Goal: Information Seeking & Learning: Check status

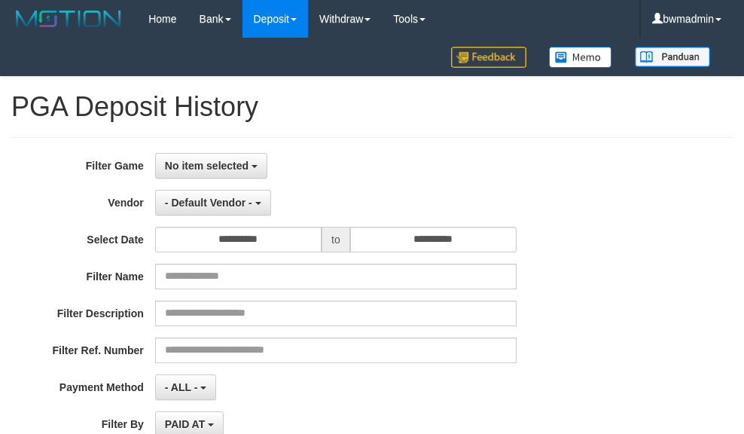
select select "**********"
select select "**"
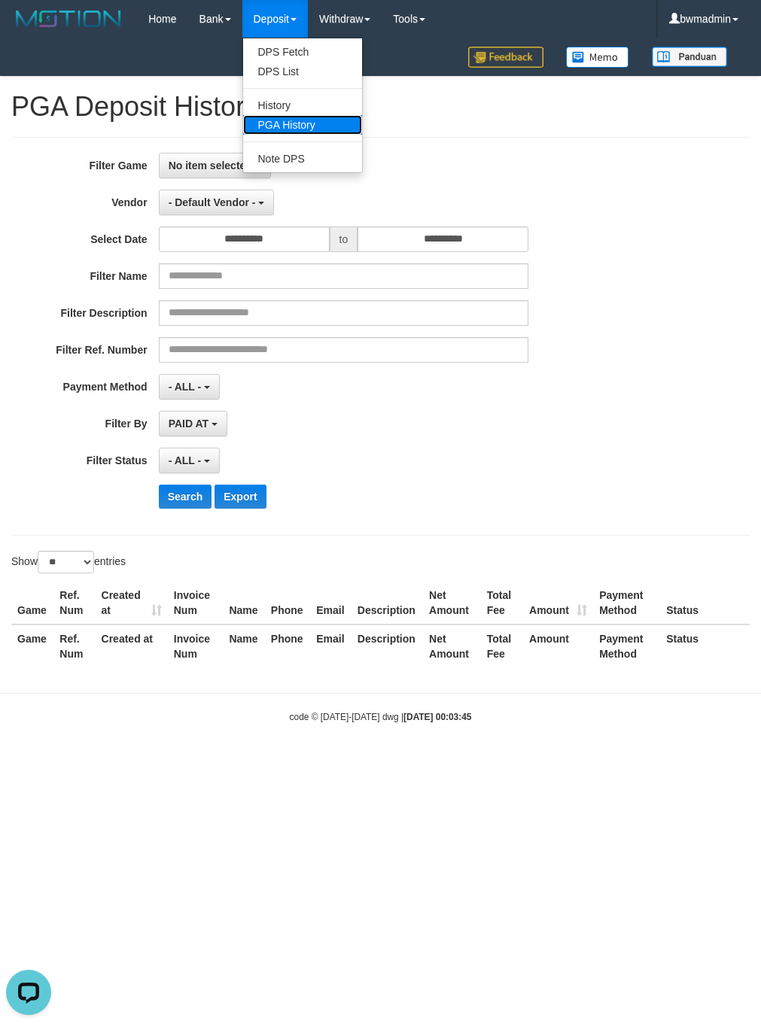
click at [276, 115] on link "PGA History" at bounding box center [302, 125] width 119 height 20
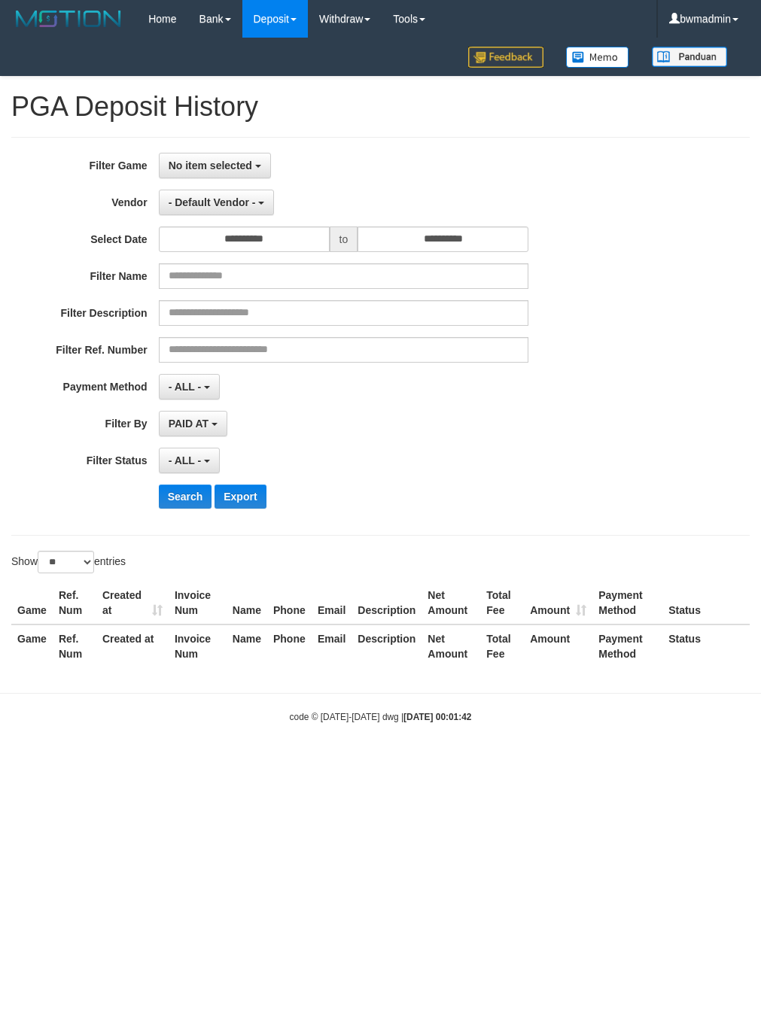
select select
select select "**"
click at [242, 168] on span "No item selected" at bounding box center [211, 166] width 84 height 12
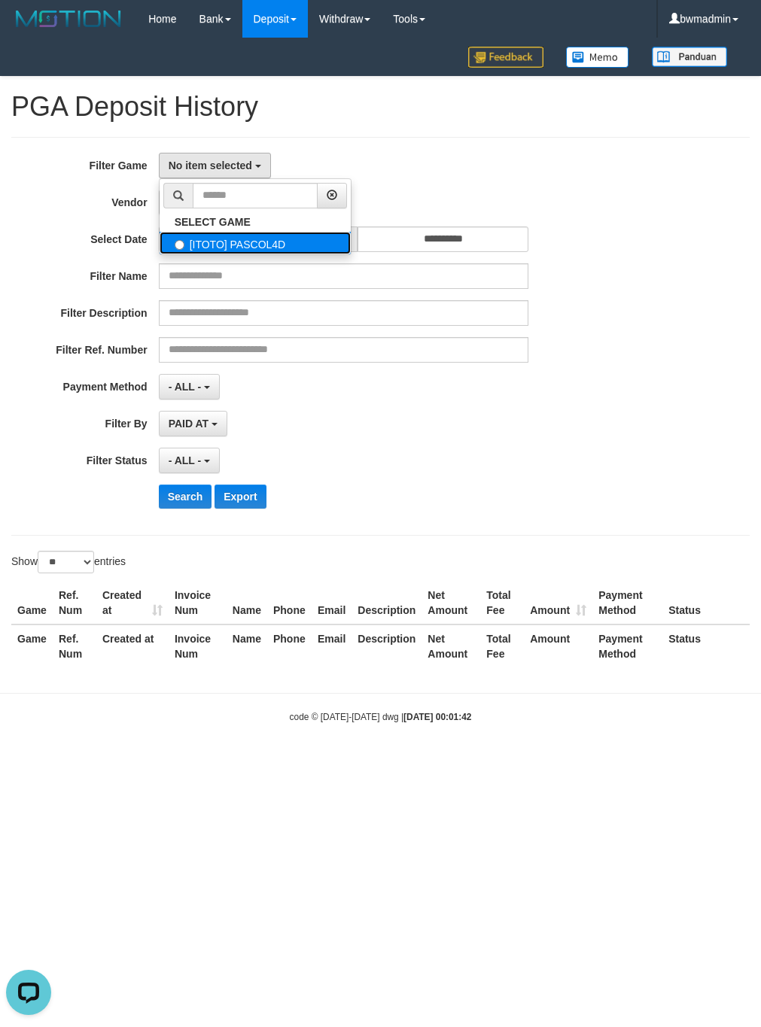
click at [208, 248] on label "[ITOTO] PASCOL4D" at bounding box center [255, 243] width 191 height 23
select select "****"
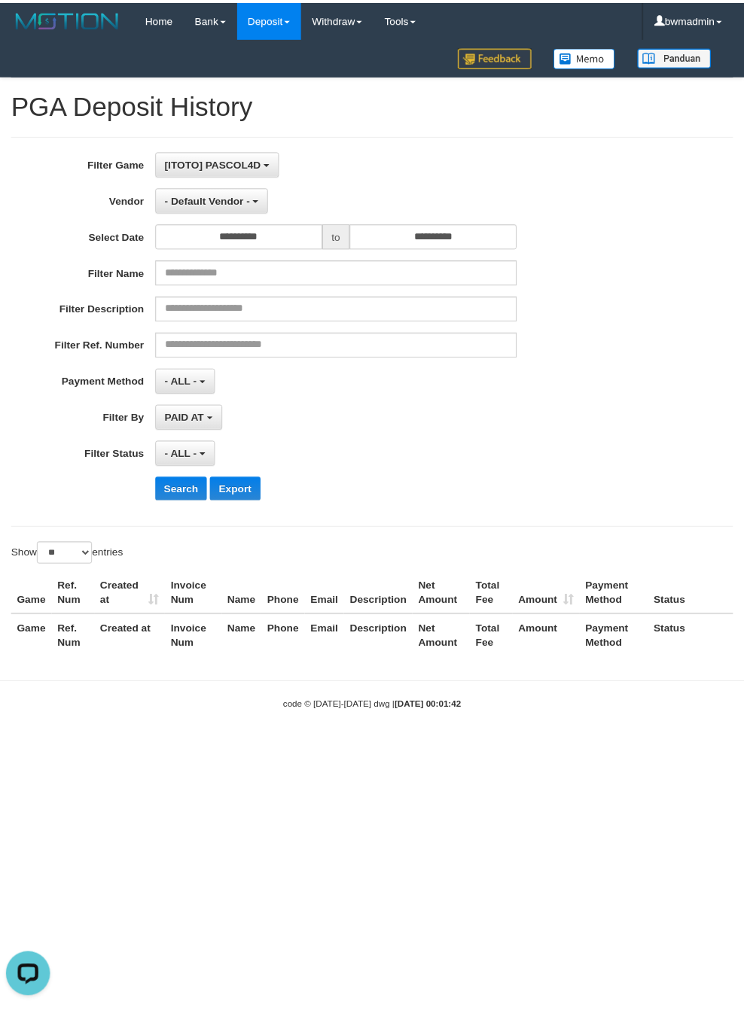
scroll to position [14, 0]
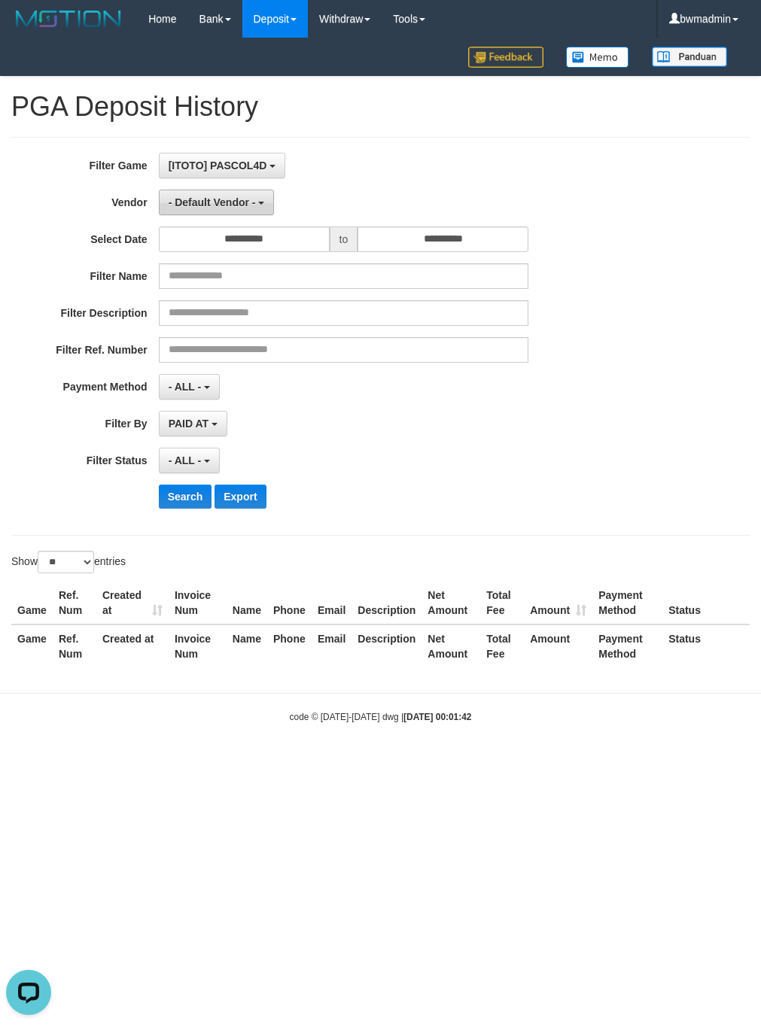
click at [211, 206] on span "- Default Vendor -" at bounding box center [212, 202] width 87 height 12
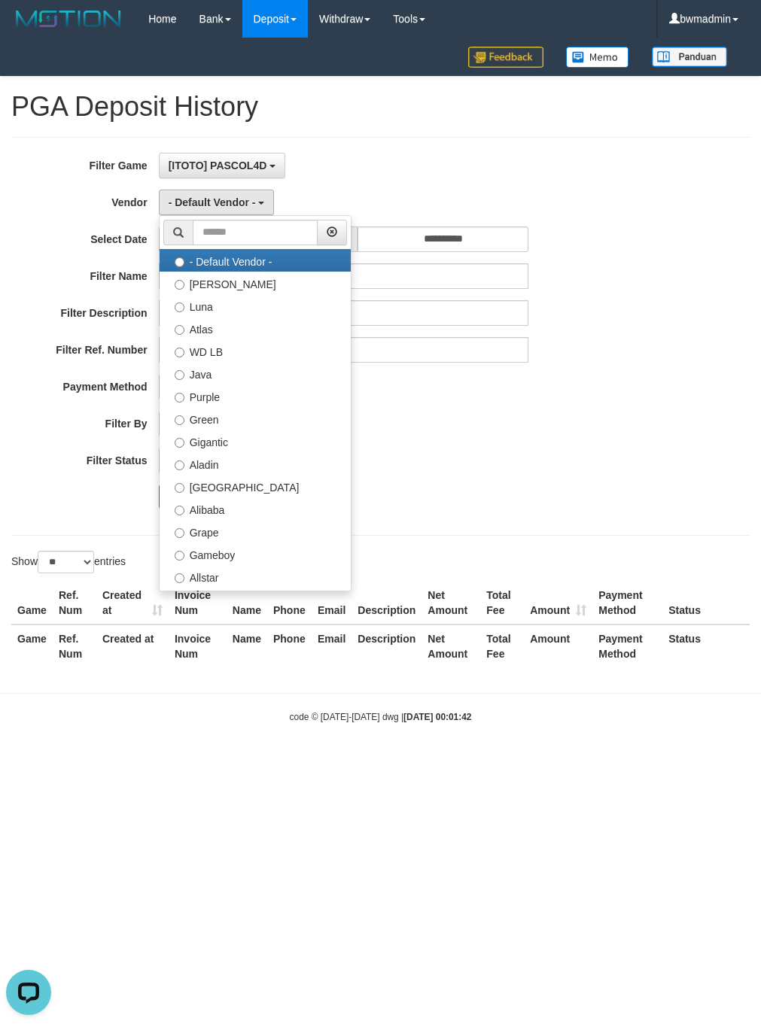
click at [355, 184] on div "**********" at bounding box center [317, 336] width 635 height 367
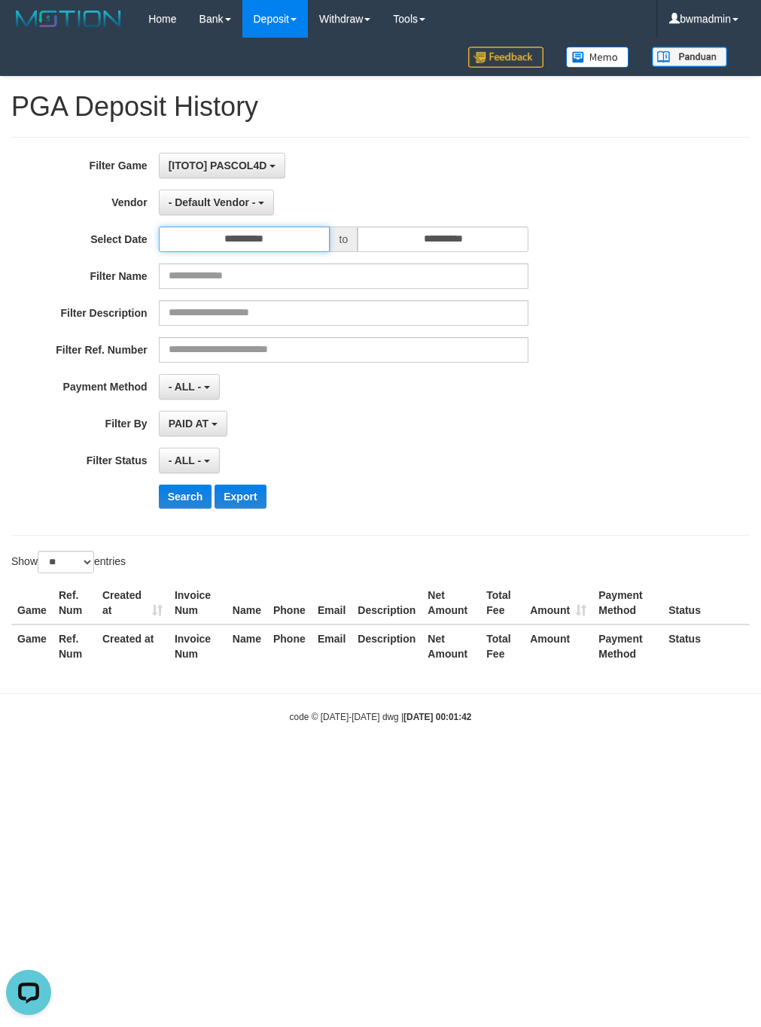
click at [273, 246] on input "**********" at bounding box center [244, 240] width 171 height 26
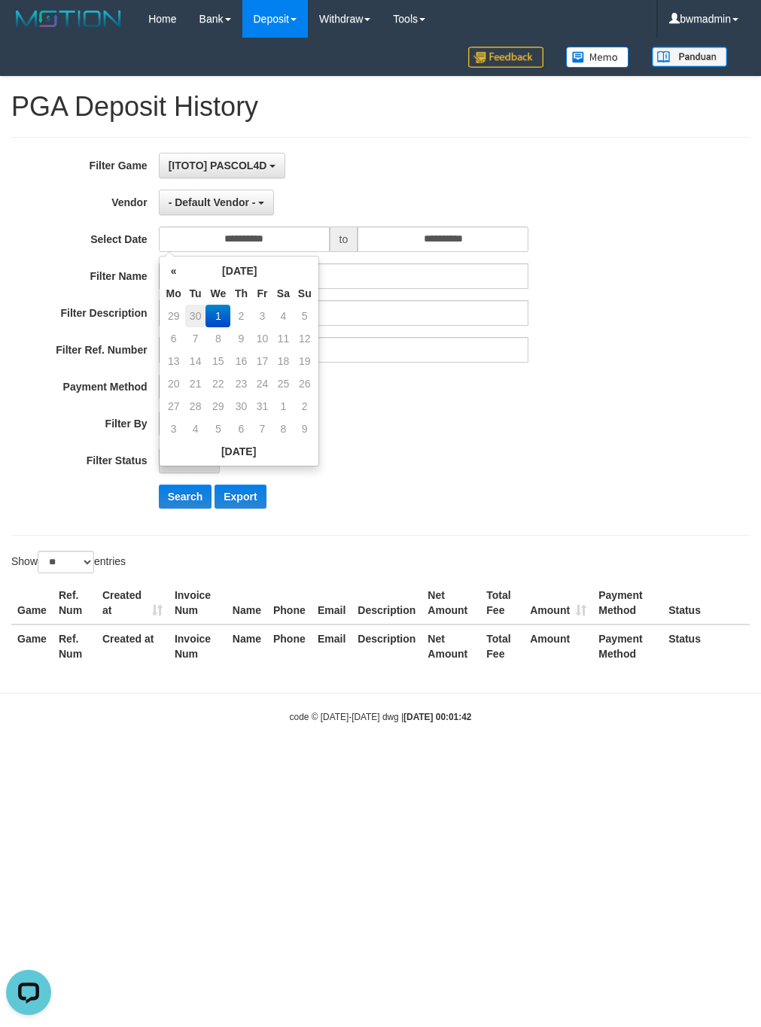
click at [187, 309] on td "30" at bounding box center [195, 316] width 21 height 23
type input "**********"
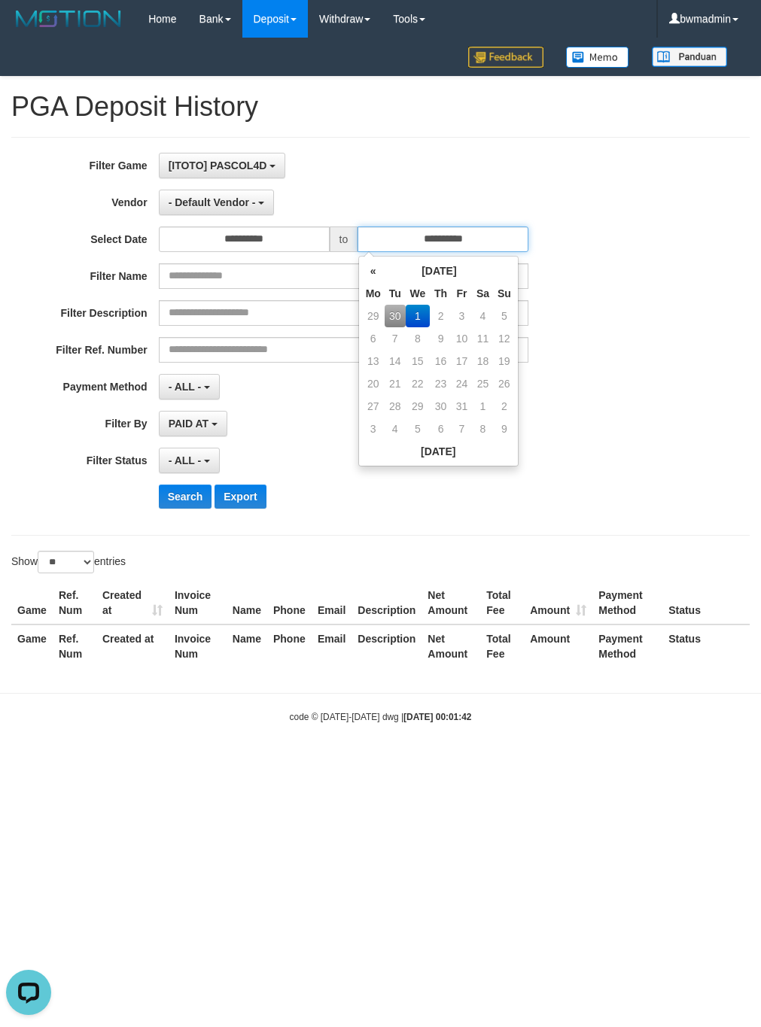
click at [388, 239] on input "**********" at bounding box center [443, 240] width 171 height 26
click at [398, 314] on td "30" at bounding box center [395, 316] width 21 height 23
type input "**********"
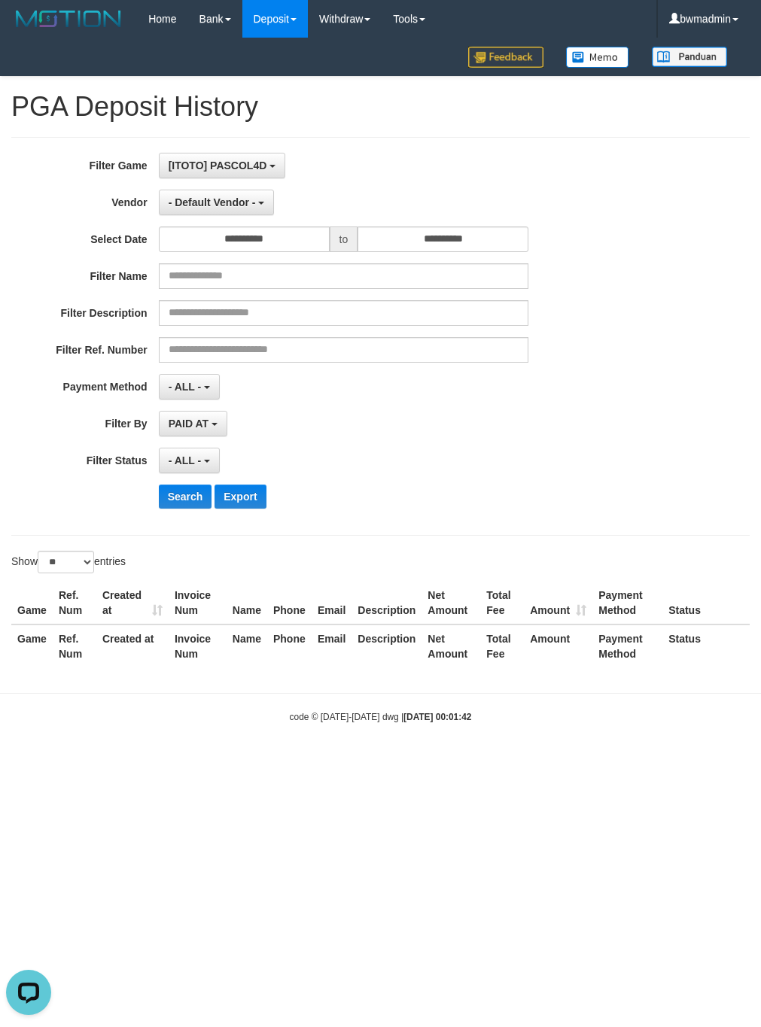
click at [555, 299] on div "**********" at bounding box center [317, 336] width 635 height 367
click at [221, 212] on button "- Default Vendor -" at bounding box center [217, 203] width 116 height 26
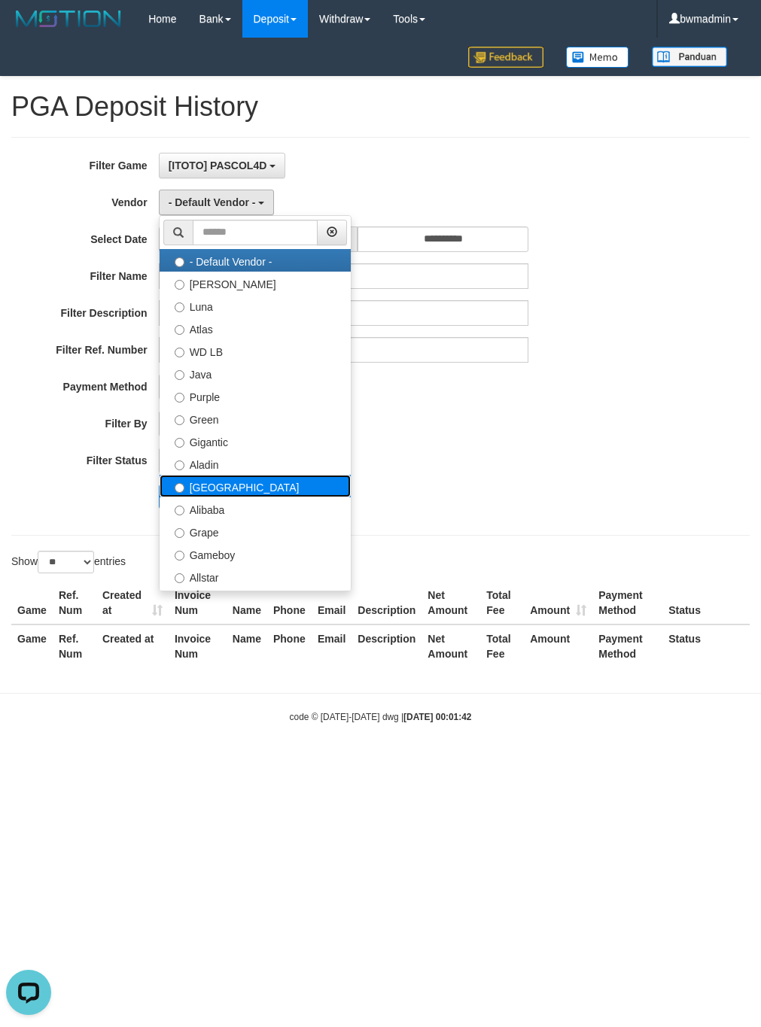
click at [219, 482] on label "[GEOGRAPHIC_DATA]" at bounding box center [255, 486] width 191 height 23
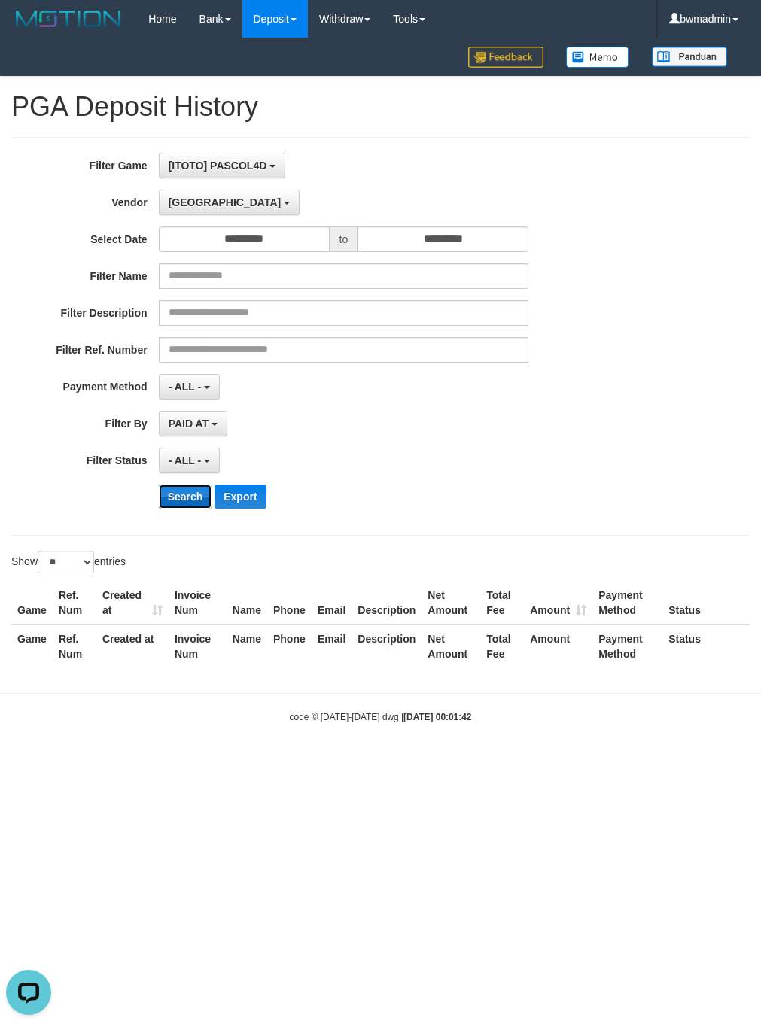
click at [181, 504] on button "Search" at bounding box center [185, 497] width 53 height 24
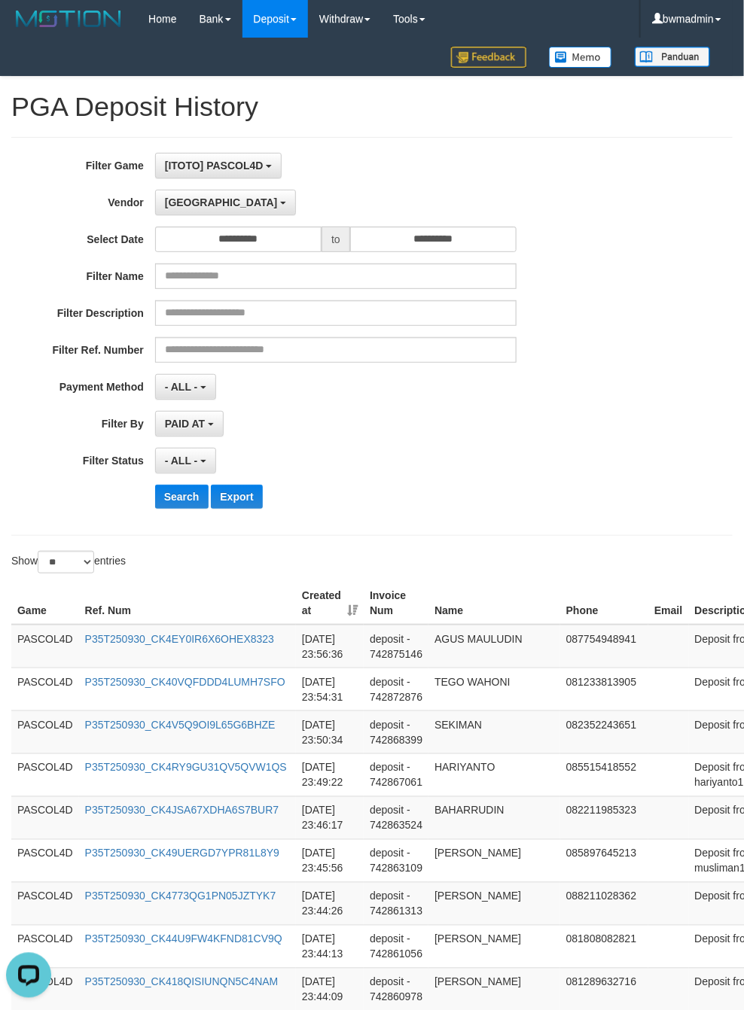
click at [407, 458] on div "- ALL - SELECT ALL - ALL - SELECT STATUS PENDING/UNPAID PAID CANCELED EXPIRED" at bounding box center [335, 461] width 361 height 26
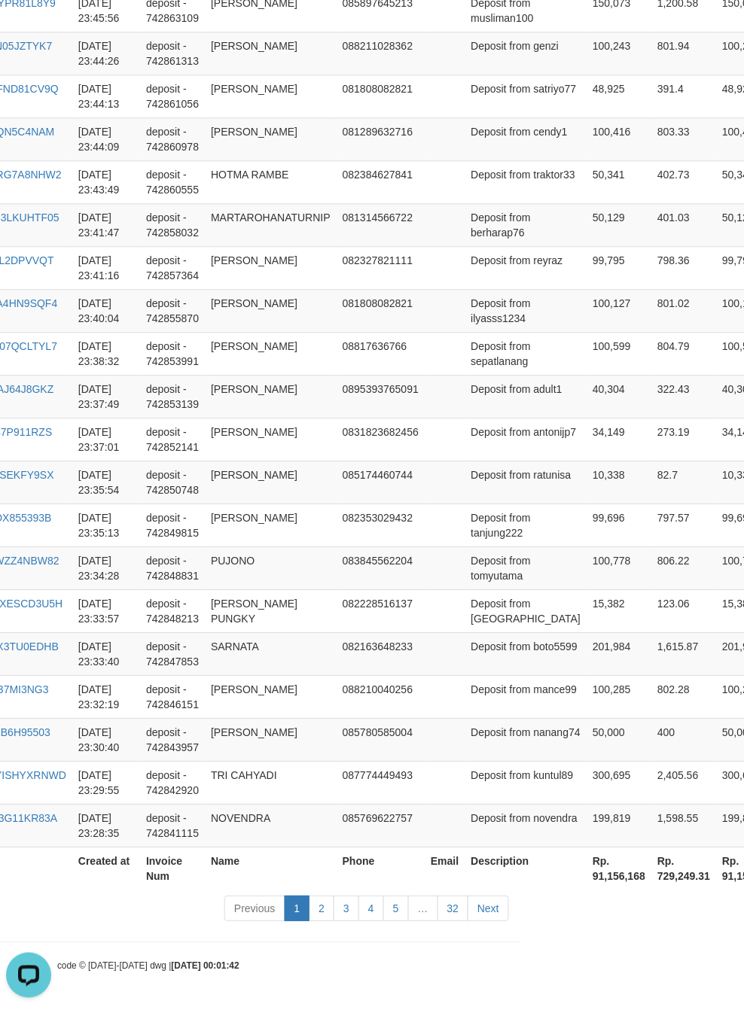
scroll to position [865, 226]
click at [584, 874] on th "Rp. 91,156,168" at bounding box center [616, 868] width 65 height 43
copy th "91,156,168"
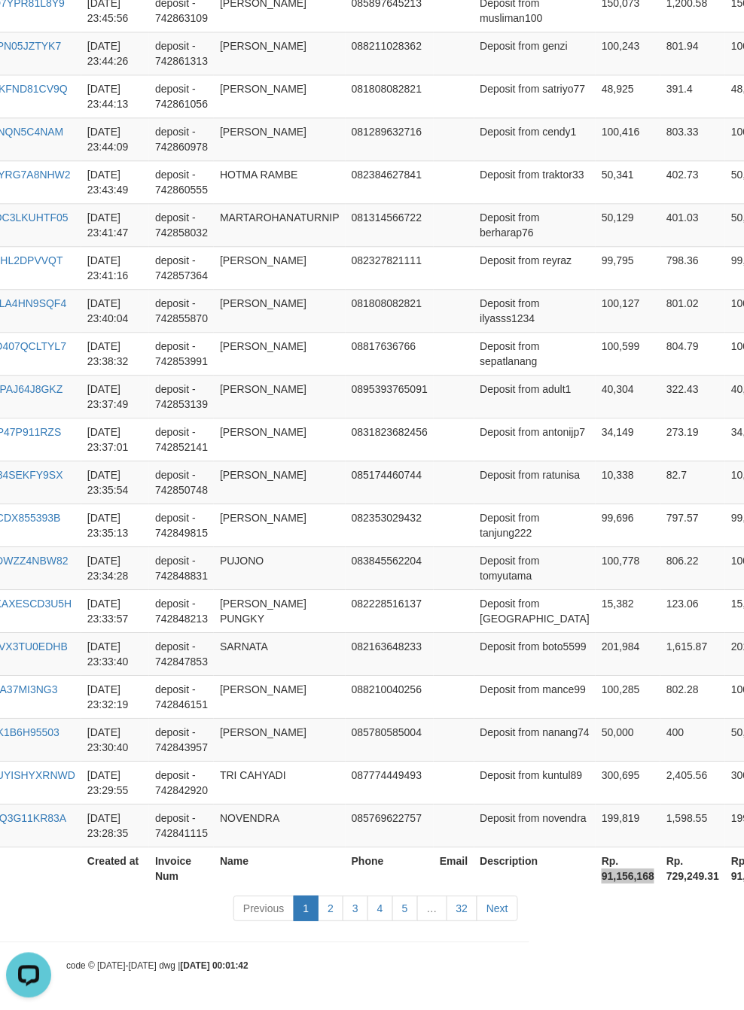
scroll to position [865, 0]
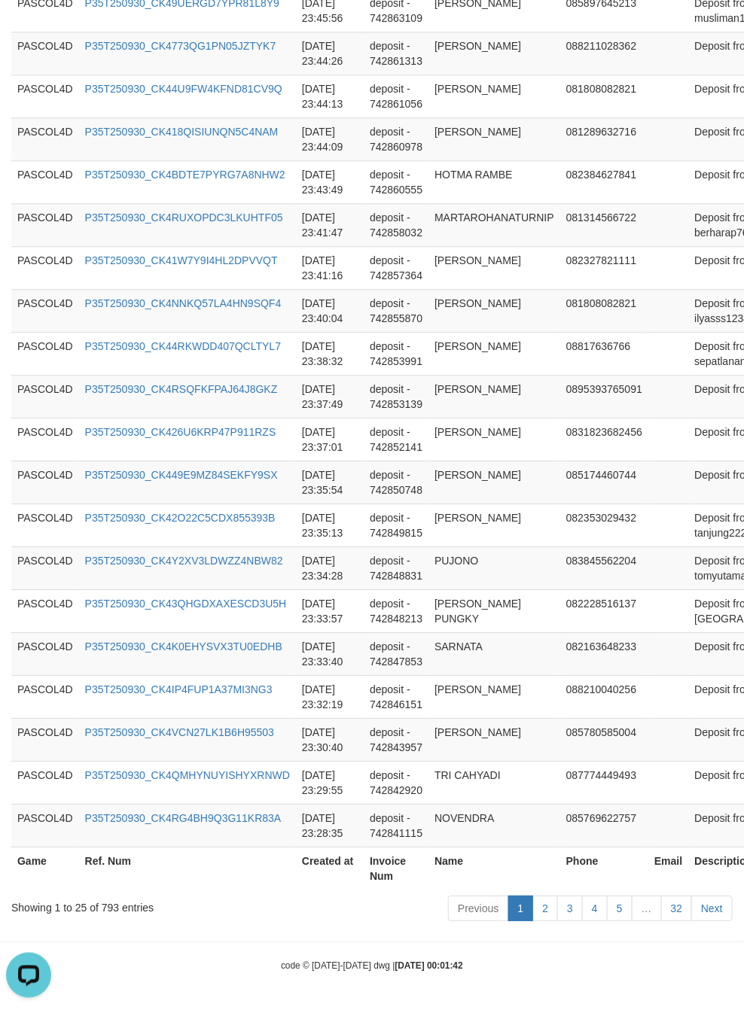
click at [106, 901] on div "Showing 1 to 25 of 793 entries" at bounding box center [155, 904] width 288 height 21
copy div "793"
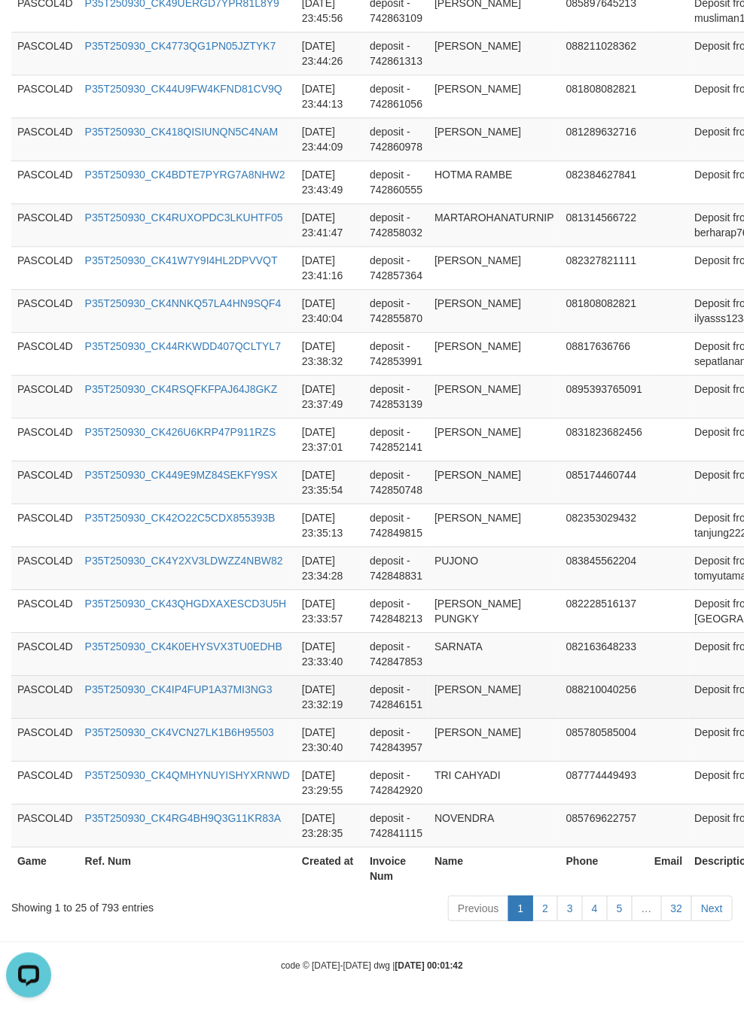
click at [407, 680] on td "deposit - 742846151" at bounding box center [396, 696] width 65 height 43
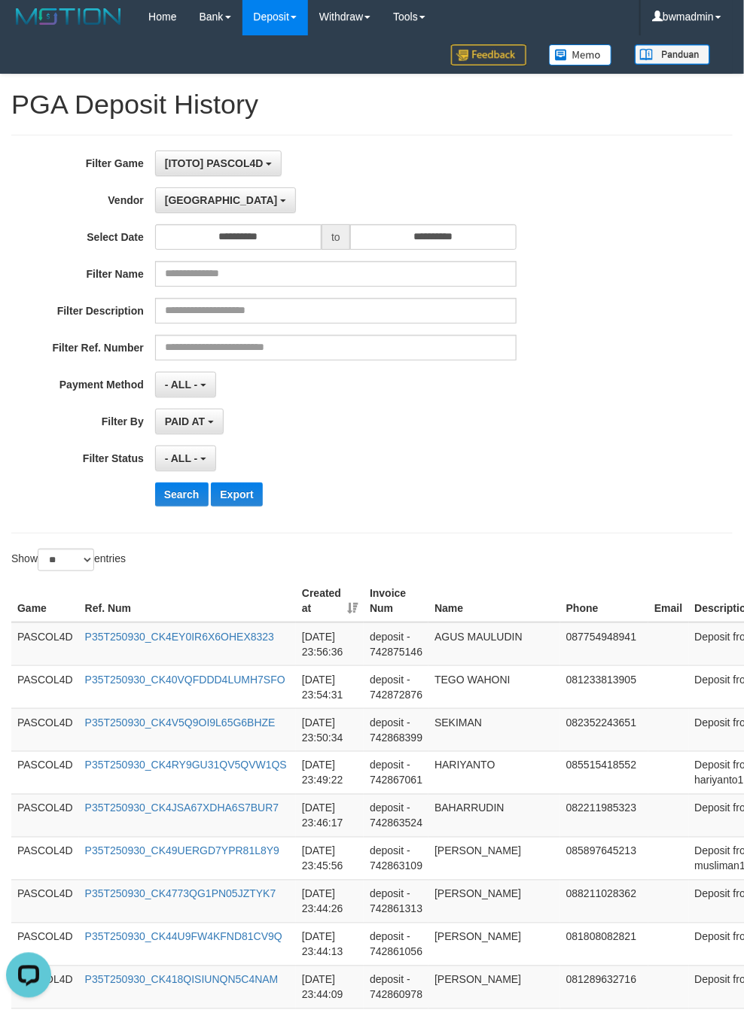
scroll to position [0, 0]
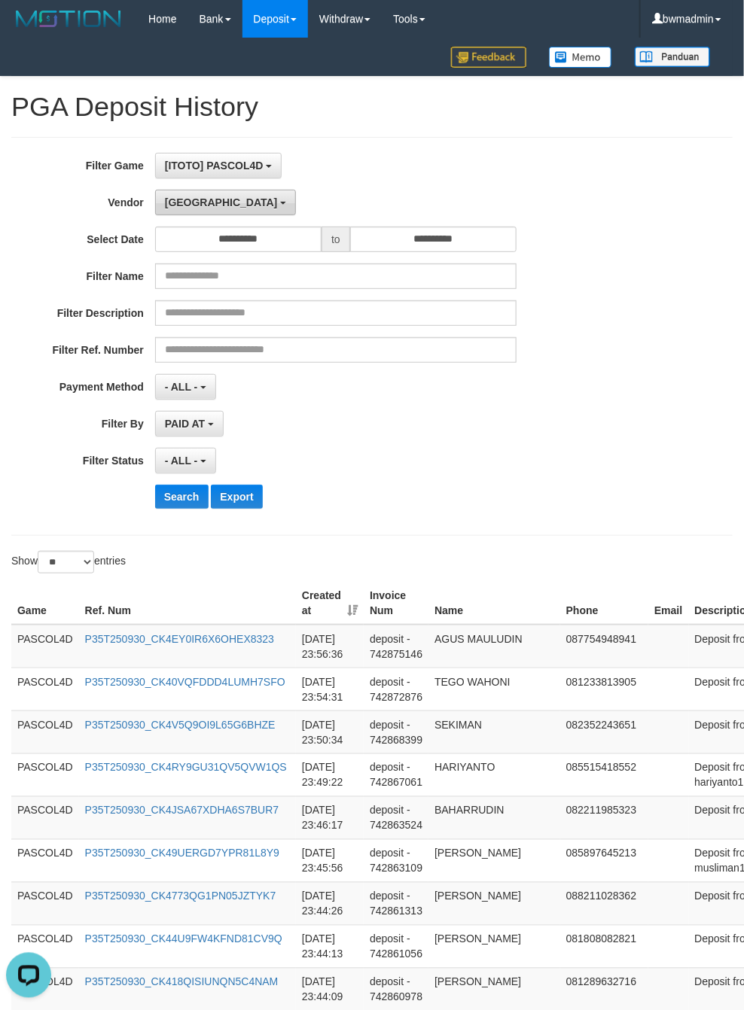
click at [186, 208] on span "[GEOGRAPHIC_DATA]" at bounding box center [221, 202] width 113 height 12
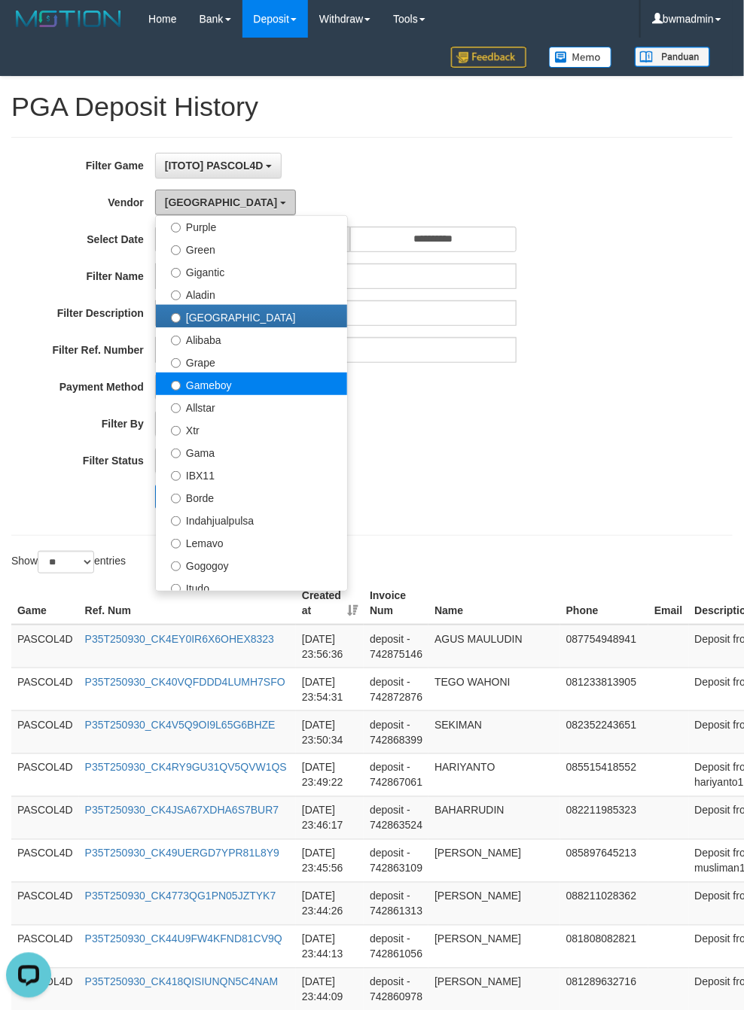
scroll to position [226, 0]
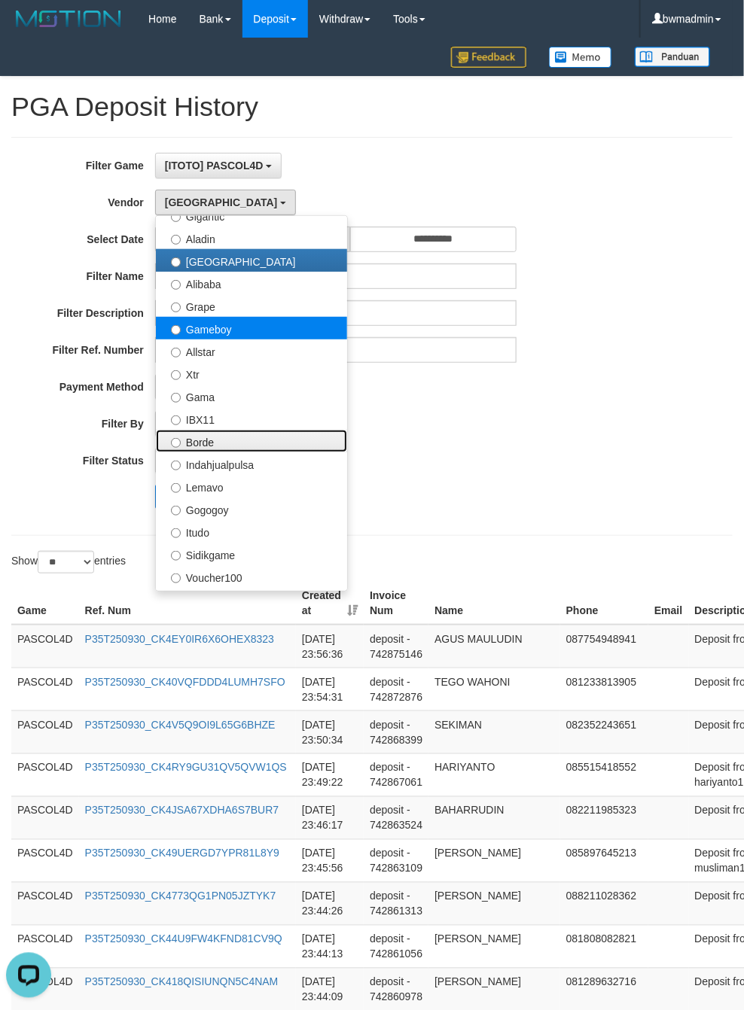
click at [233, 448] on label "Borde" at bounding box center [251, 441] width 191 height 23
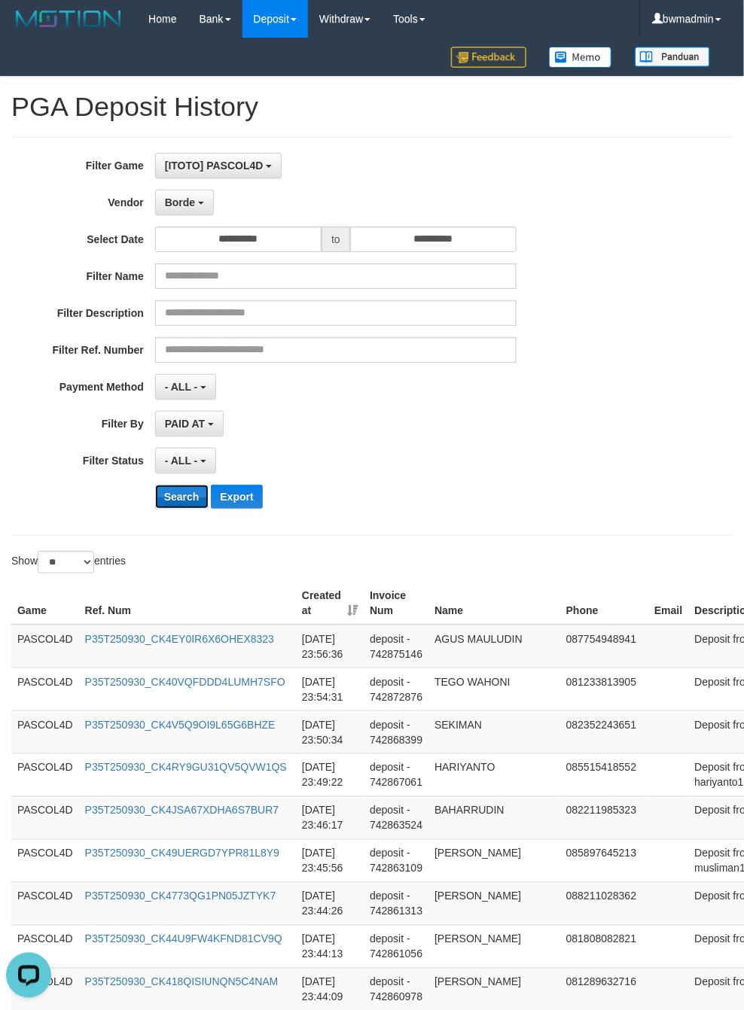
click at [169, 495] on button "Search" at bounding box center [181, 497] width 53 height 24
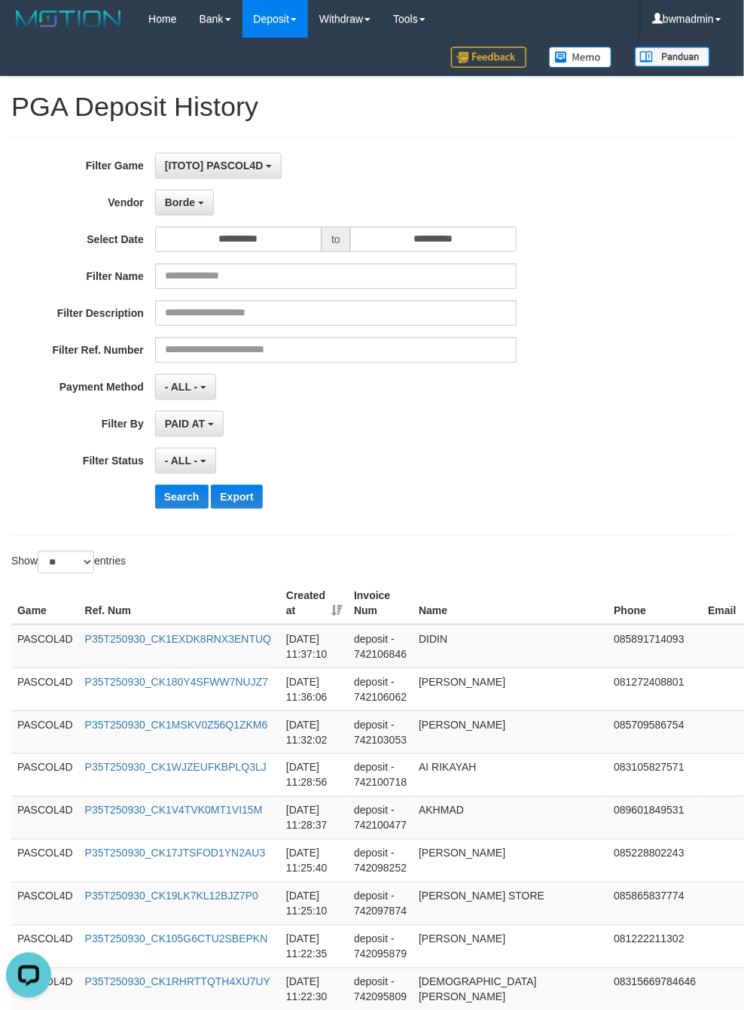
click at [369, 484] on div "**********" at bounding box center [309, 336] width 619 height 367
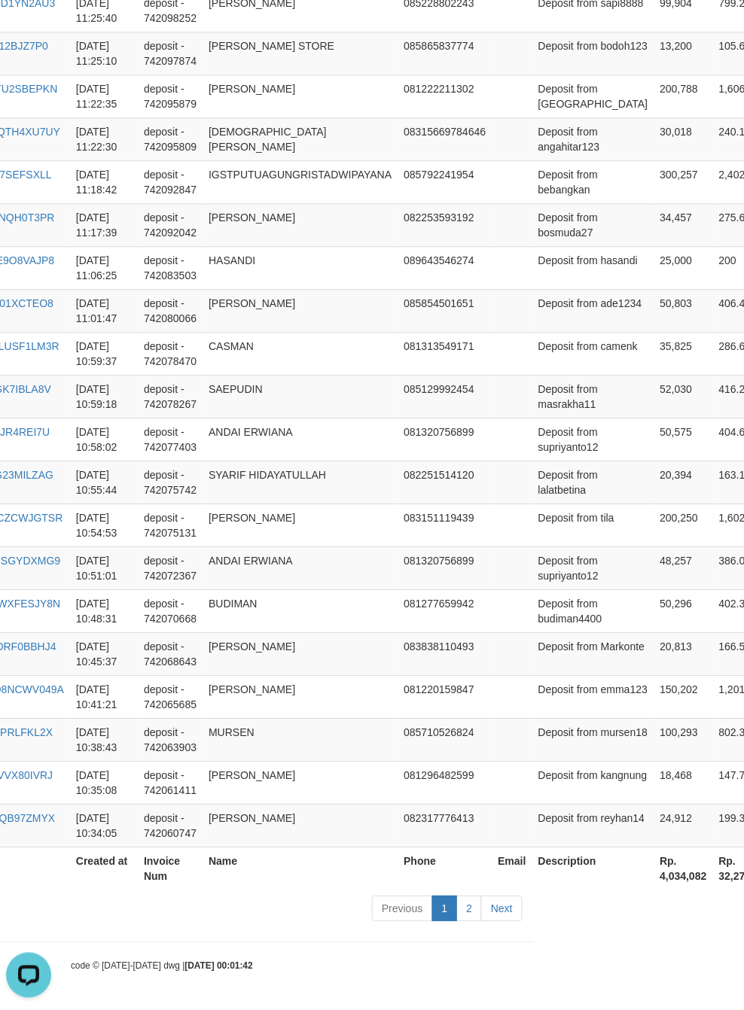
scroll to position [865, 226]
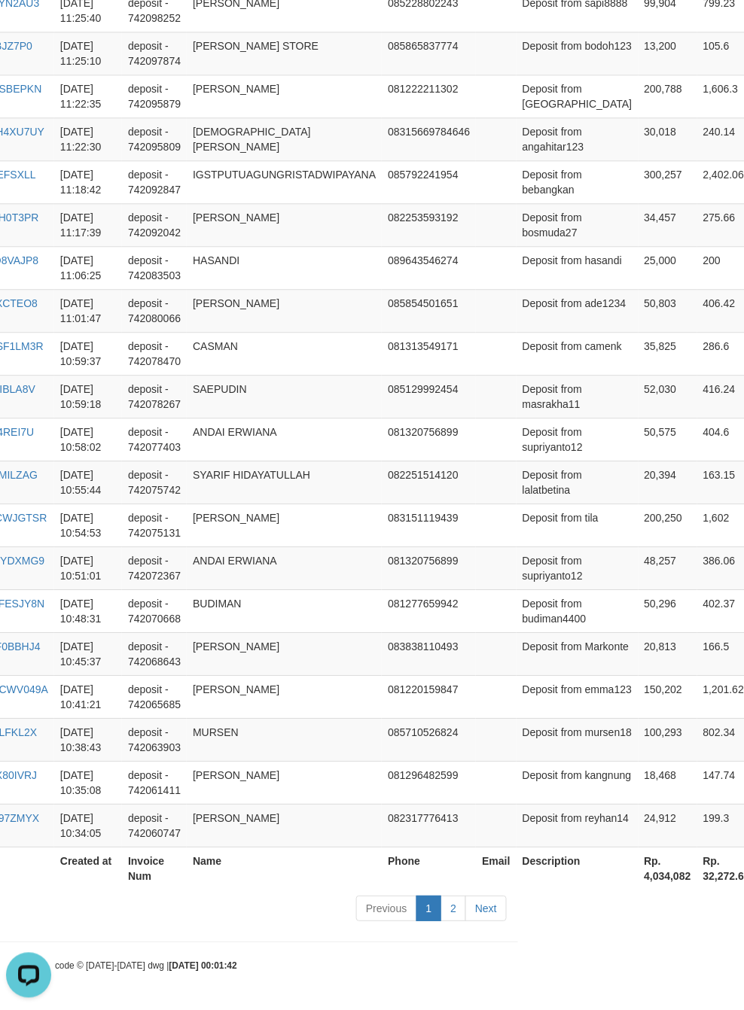
click at [638, 877] on th "Rp. 4,034,082" at bounding box center [667, 868] width 59 height 43
copy th "4,034,082"
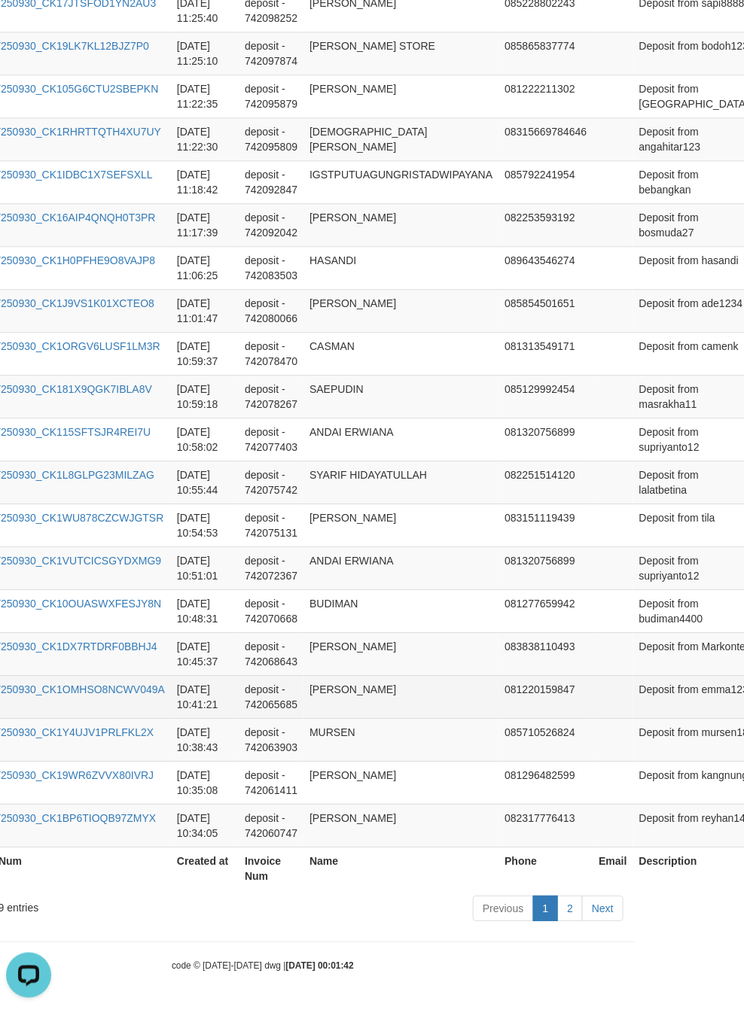
scroll to position [865, 0]
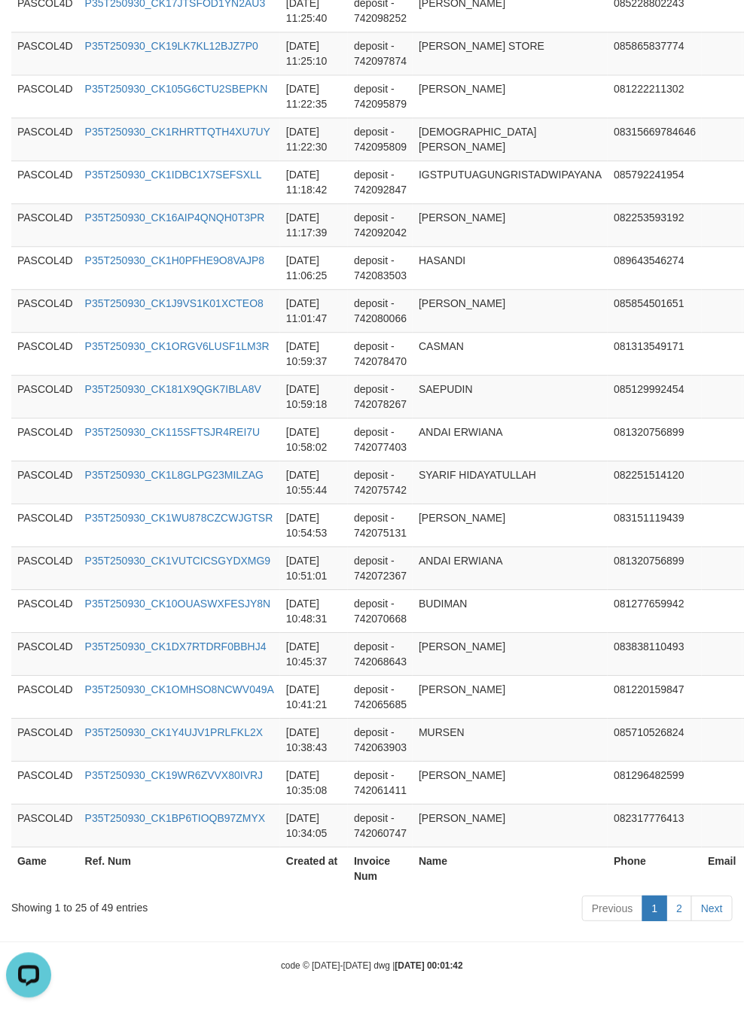
click at [104, 902] on div "Showing 1 to 25 of 49 entries" at bounding box center [155, 904] width 288 height 21
copy div "49"
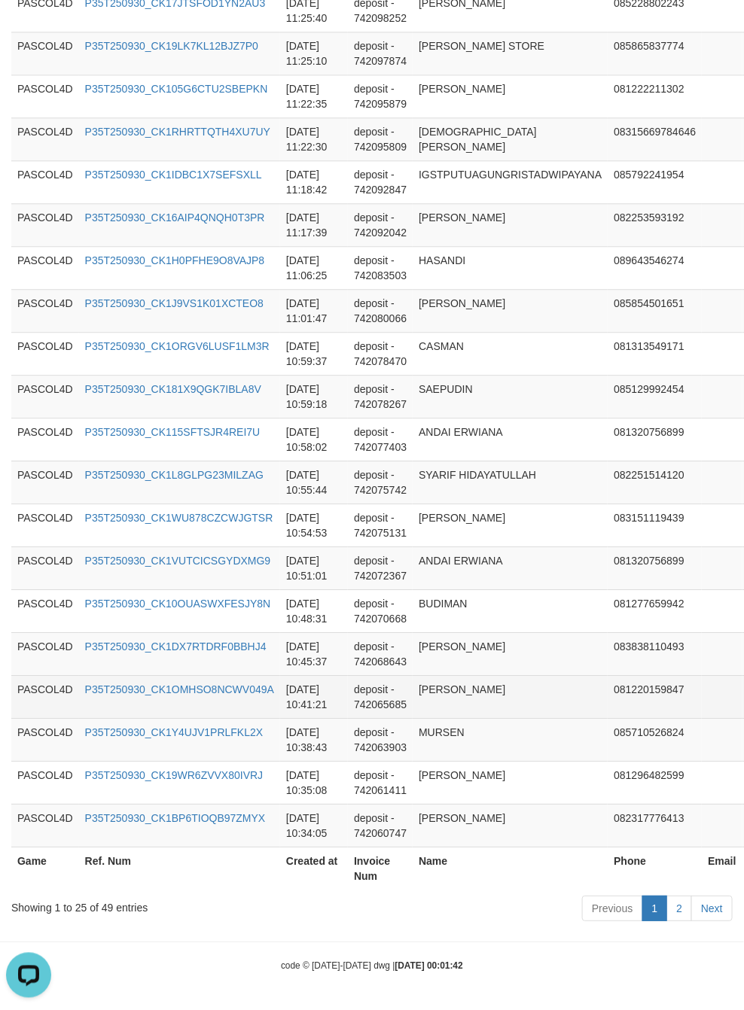
click at [461, 692] on td "ROGER SIAHAAN" at bounding box center [509, 696] width 195 height 43
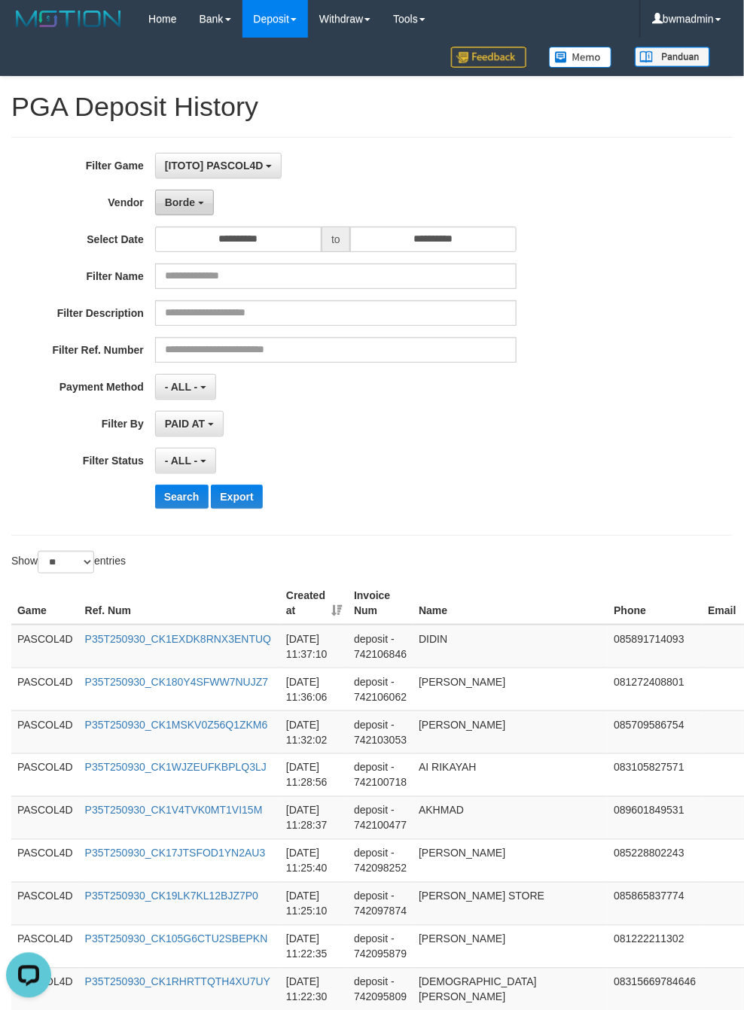
click at [192, 210] on button "Borde" at bounding box center [184, 203] width 59 height 26
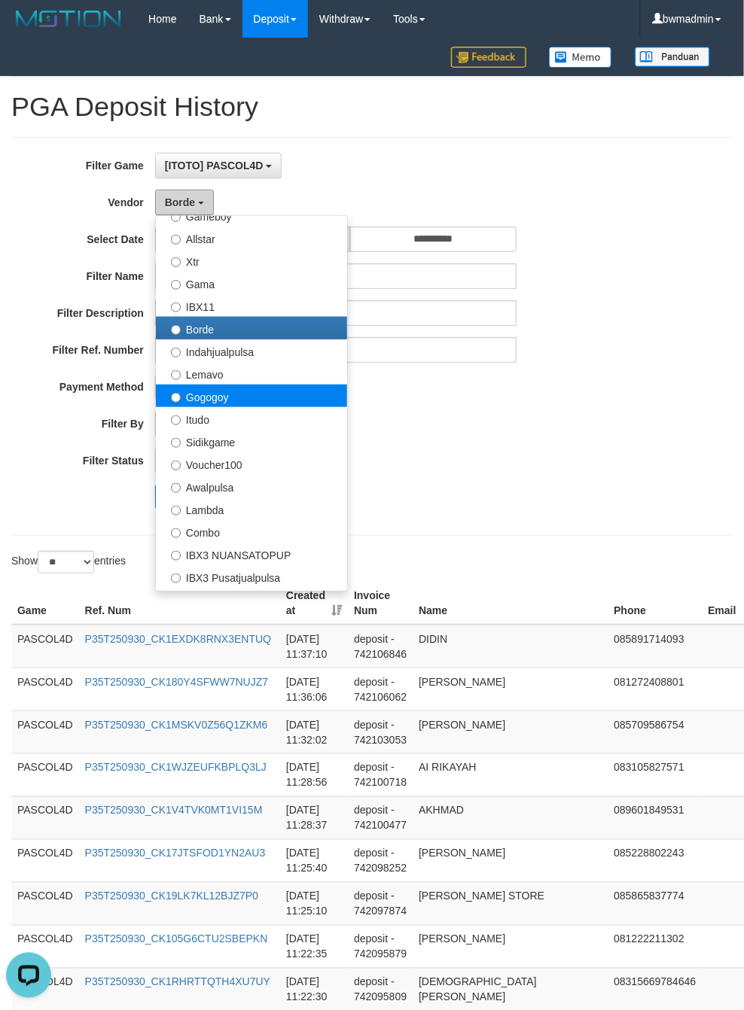
scroll to position [452, 0]
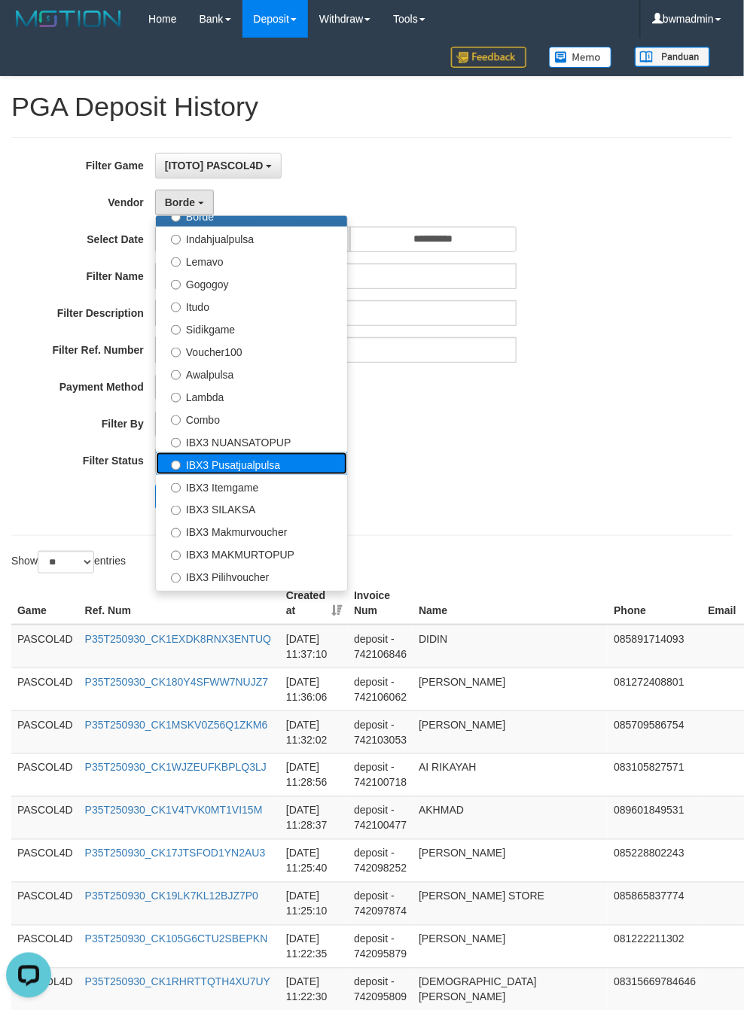
click at [219, 470] on label "IBX3 Pusatjualpulsa" at bounding box center [251, 463] width 191 height 23
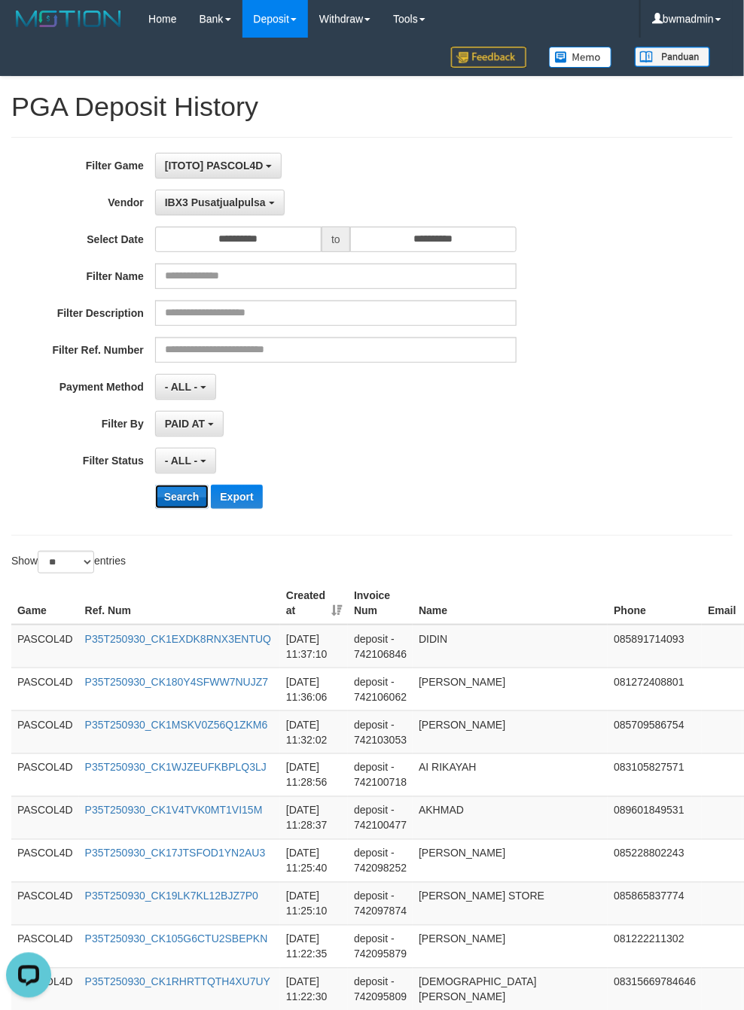
click at [160, 498] on button "Search" at bounding box center [181, 497] width 53 height 24
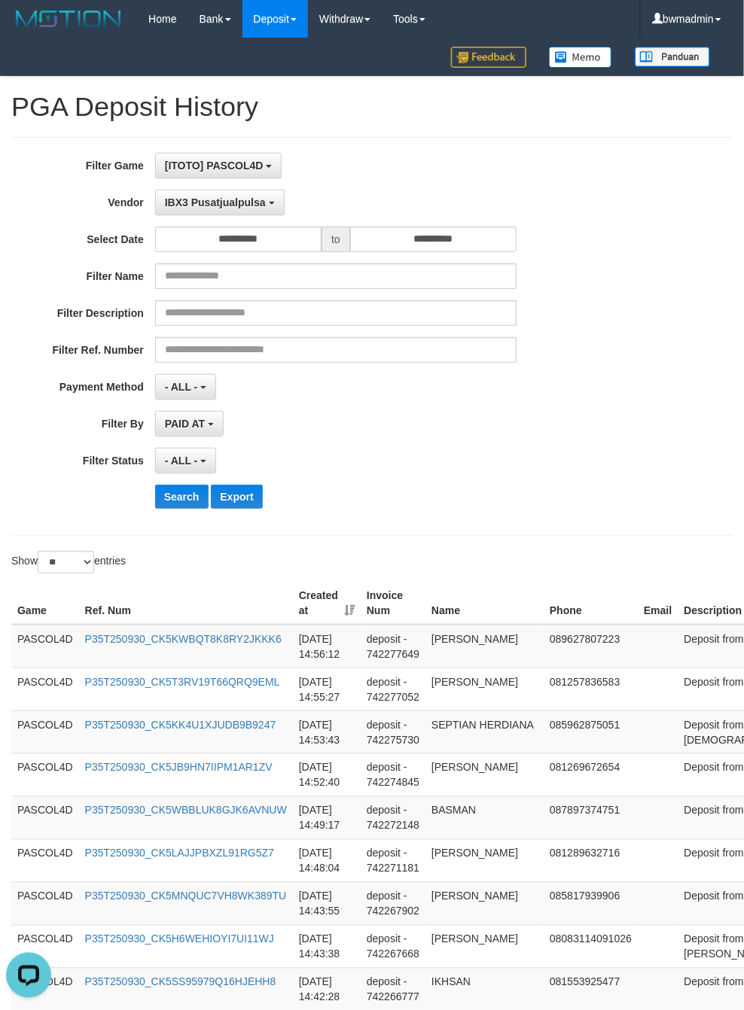
click at [404, 493] on div "Search Export" at bounding box center [387, 497] width 465 height 24
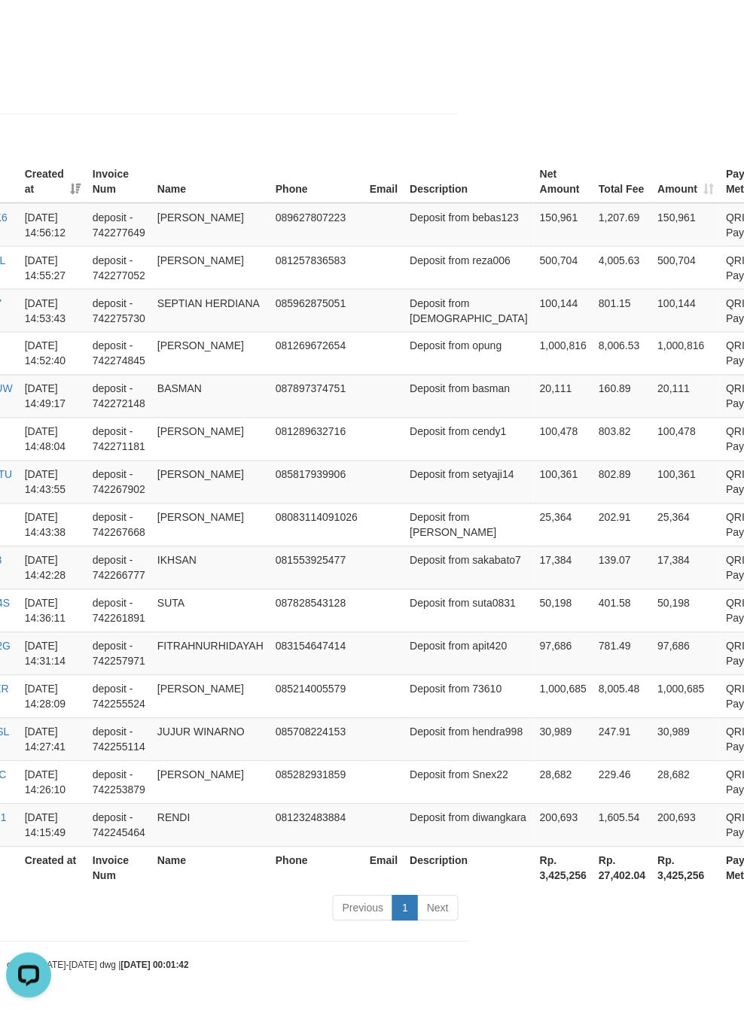
scroll to position [583, 289]
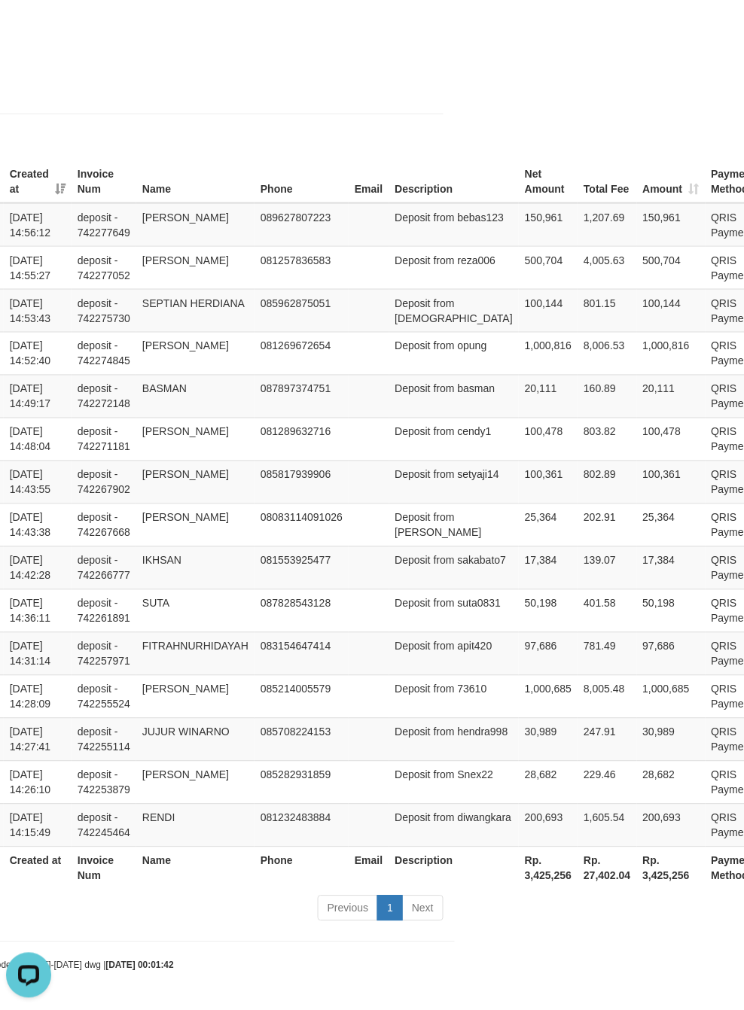
click at [519, 874] on th "Rp. 3,425,256" at bounding box center [548, 868] width 59 height 43
copy th "3,425,256"
click at [397, 632] on td "Deposit from apit420" at bounding box center [454, 653] width 130 height 43
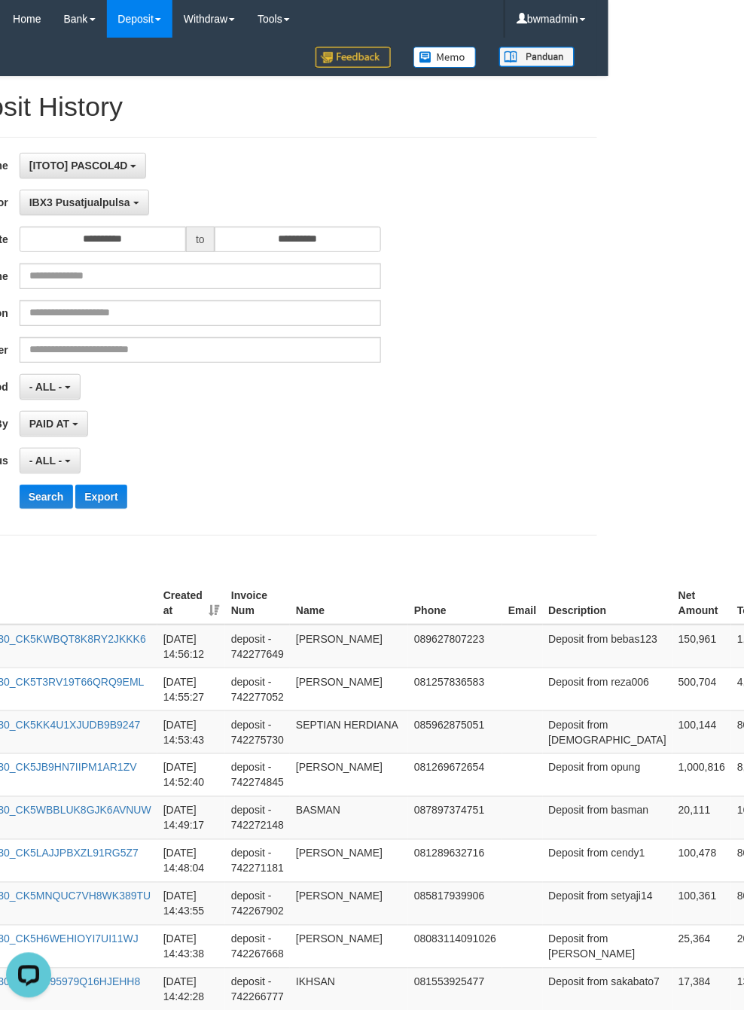
scroll to position [0, 0]
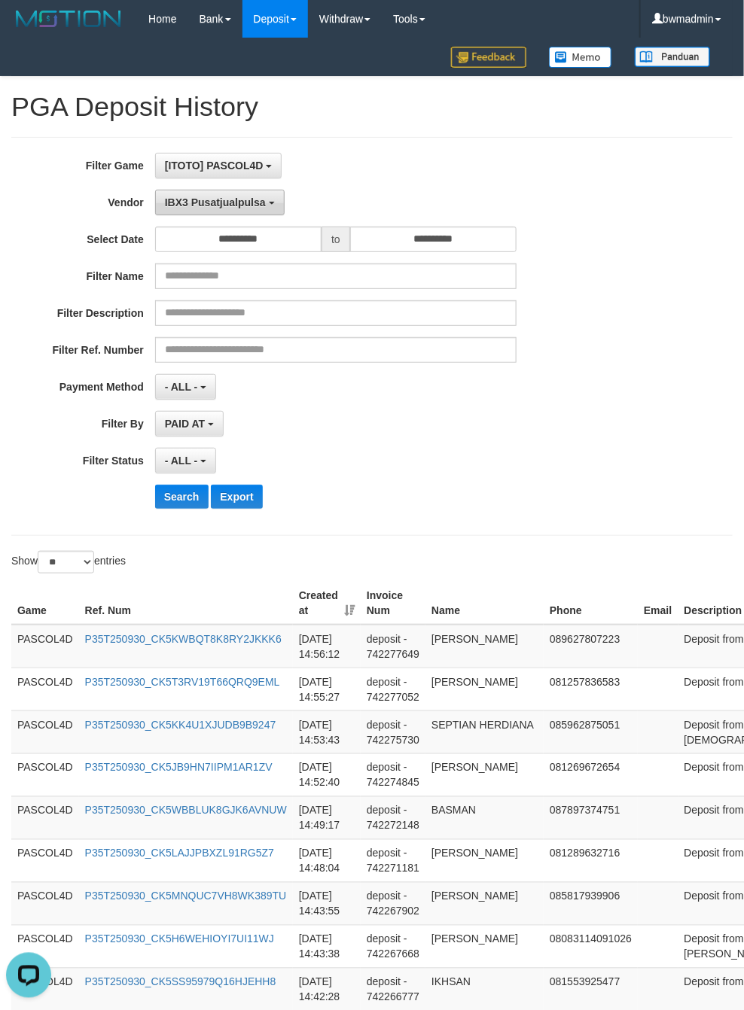
click at [176, 210] on button "IBX3 Pusatjualpulsa" at bounding box center [219, 203] width 129 height 26
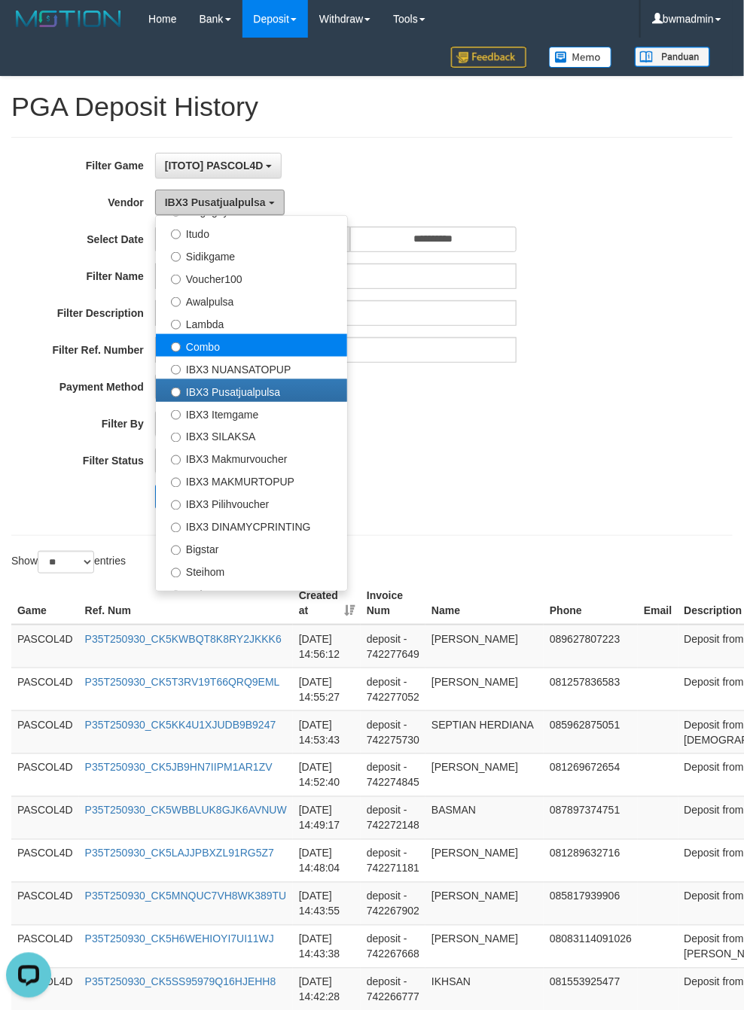
scroll to position [561, 0]
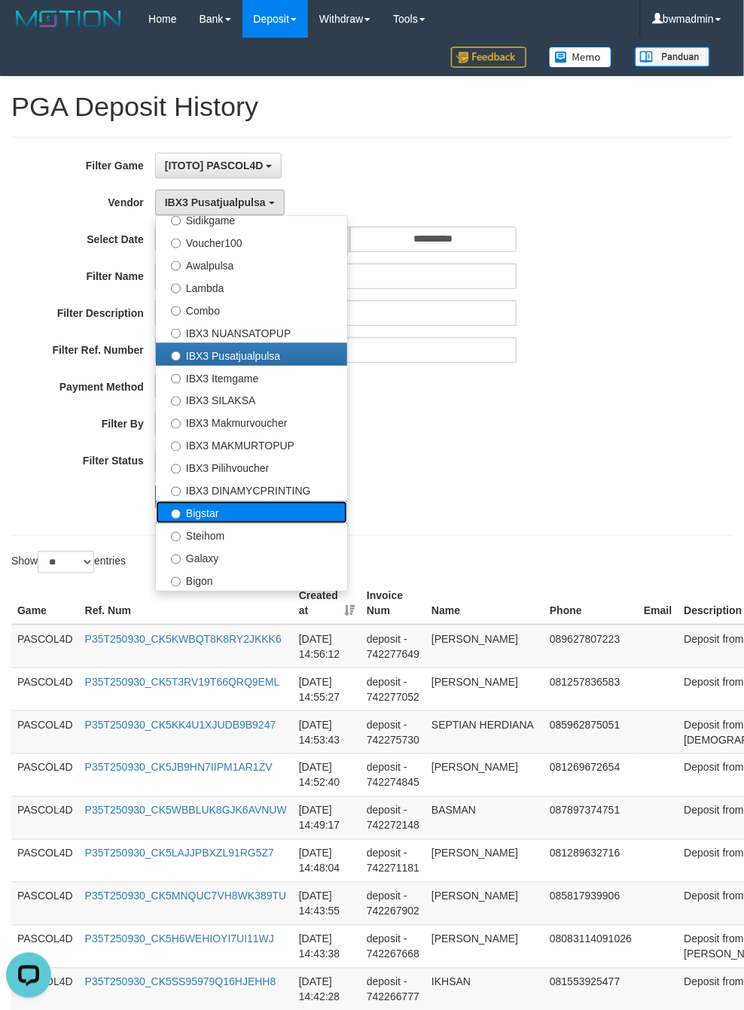
click at [222, 513] on label "Bigstar" at bounding box center [251, 512] width 191 height 23
select select "**********"
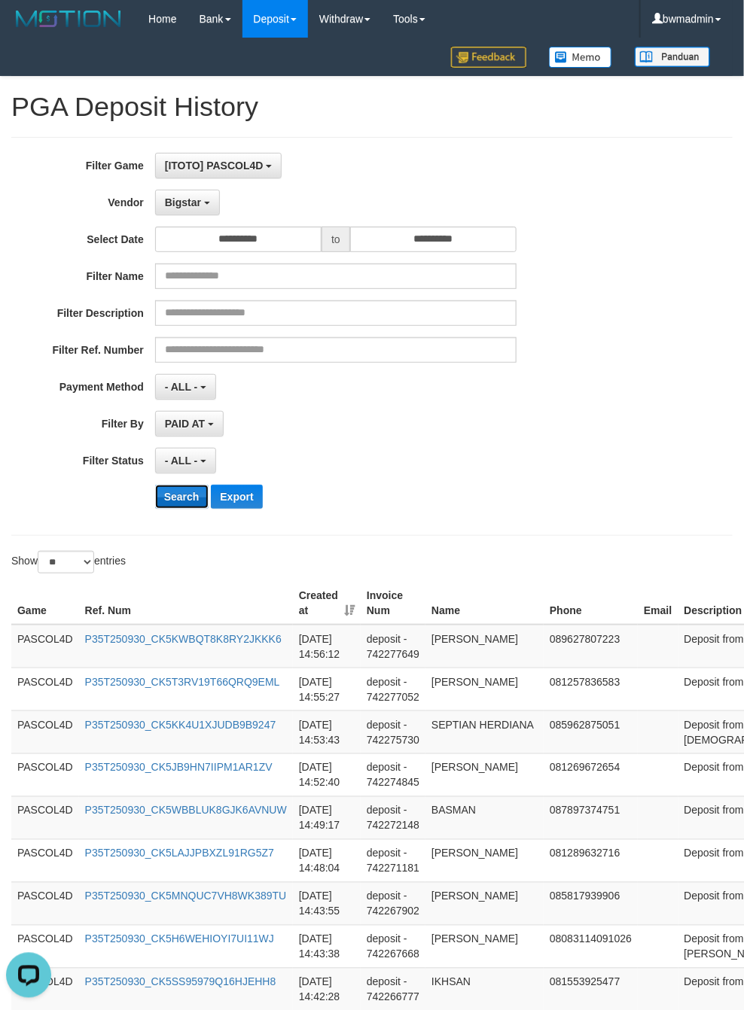
click at [187, 495] on button "Search" at bounding box center [181, 497] width 53 height 24
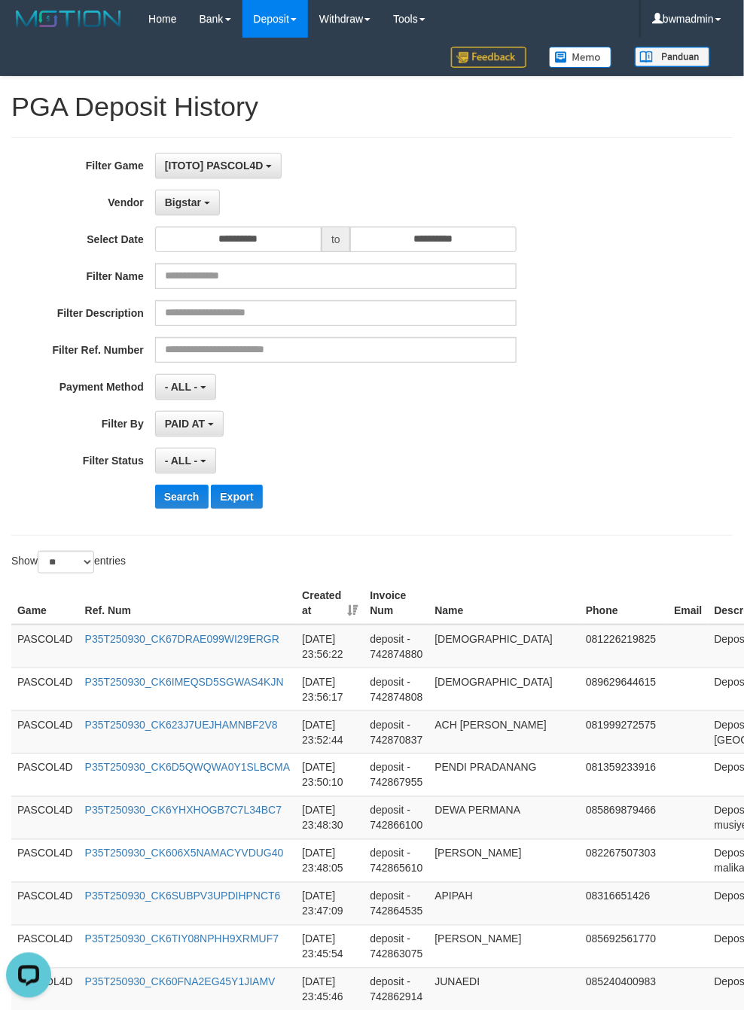
click at [368, 461] on div "- ALL - SELECT ALL - ALL - SELECT STATUS PENDING/UNPAID PAID CANCELED EXPIRED" at bounding box center [335, 461] width 361 height 26
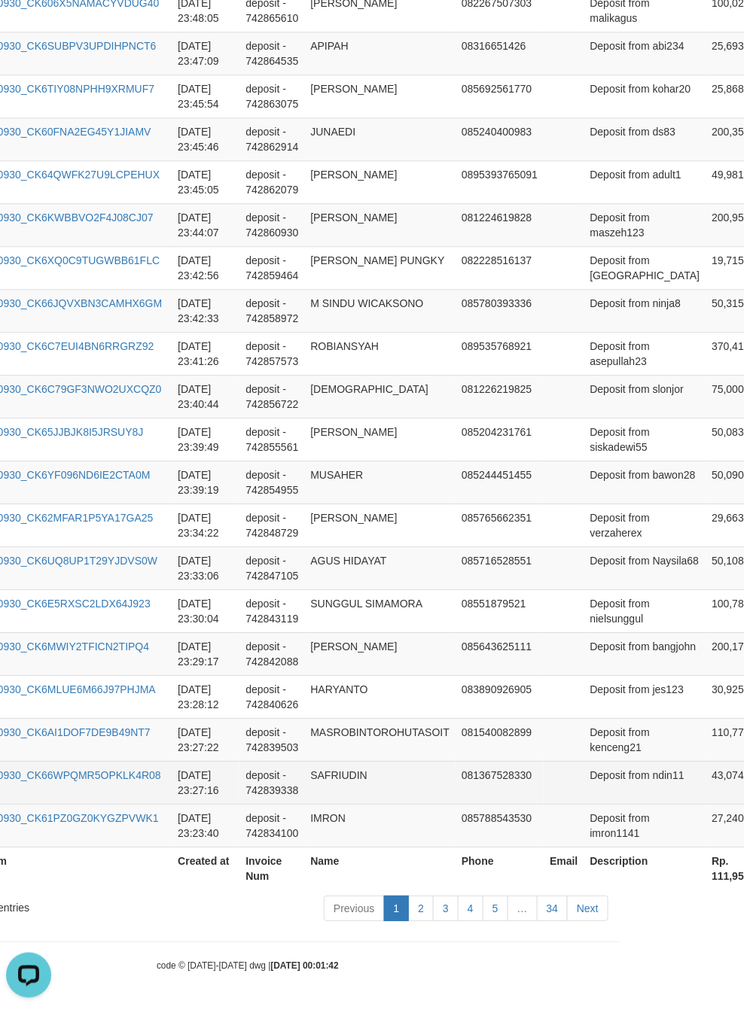
scroll to position [1105, 337]
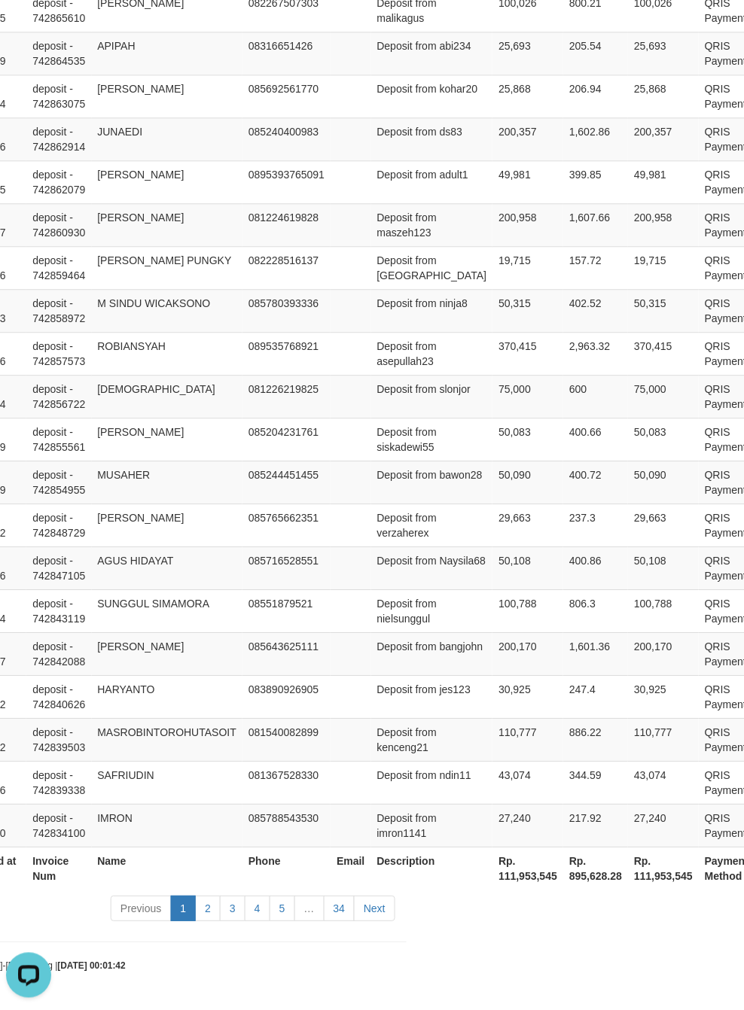
click at [492, 879] on th "Rp. 111,953,545" at bounding box center [527, 868] width 71 height 43
copy th "111,953,545"
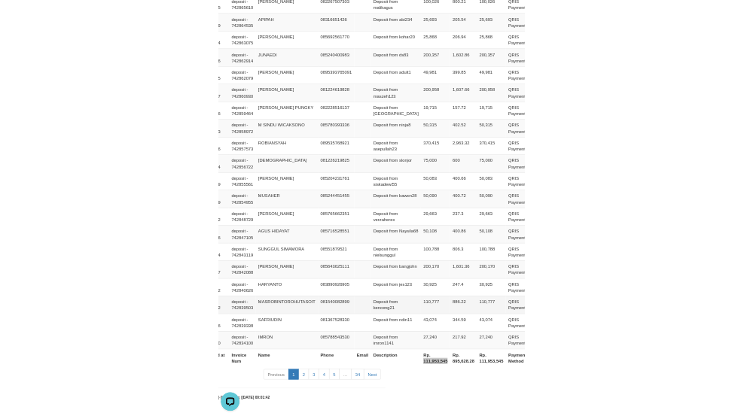
scroll to position [1105, 0]
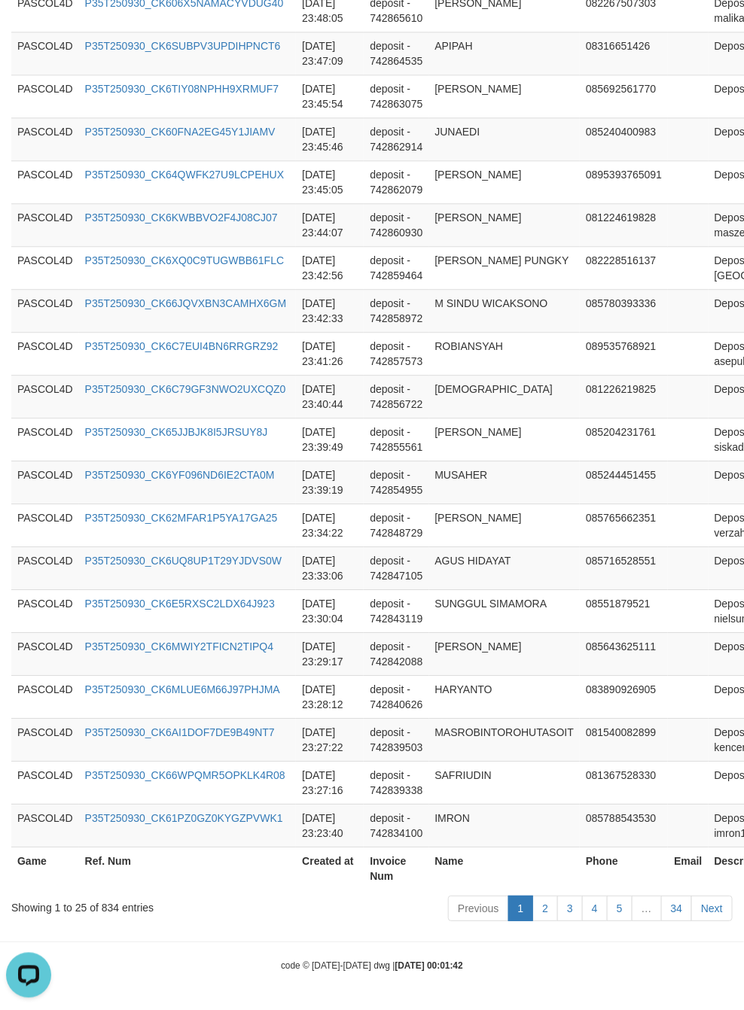
click at [111, 902] on div "Showing 1 to 25 of 834 entries" at bounding box center [155, 904] width 288 height 21
copy div "834"
